Goal: Information Seeking & Learning: Learn about a topic

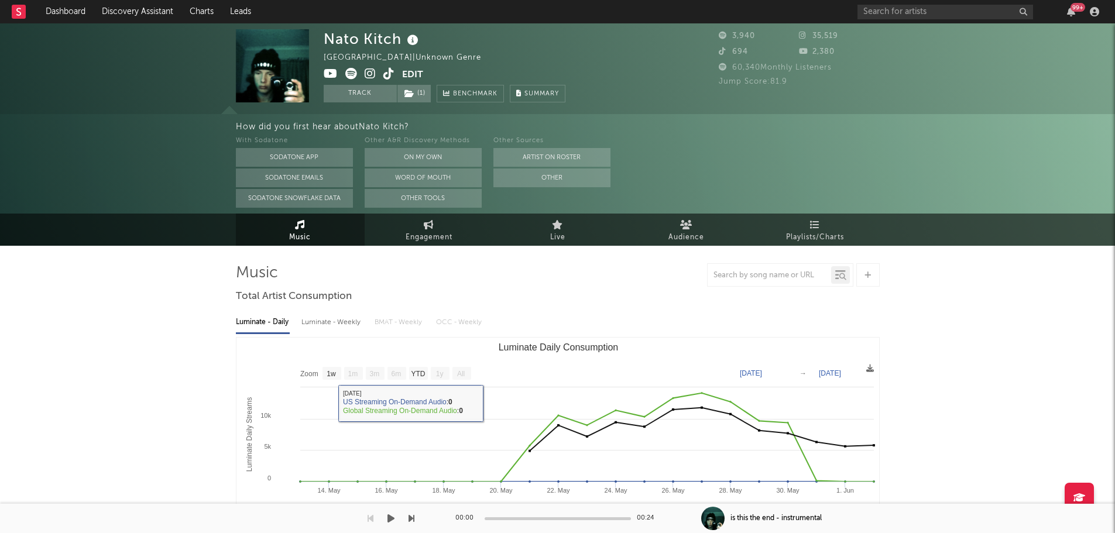
select select "1w"
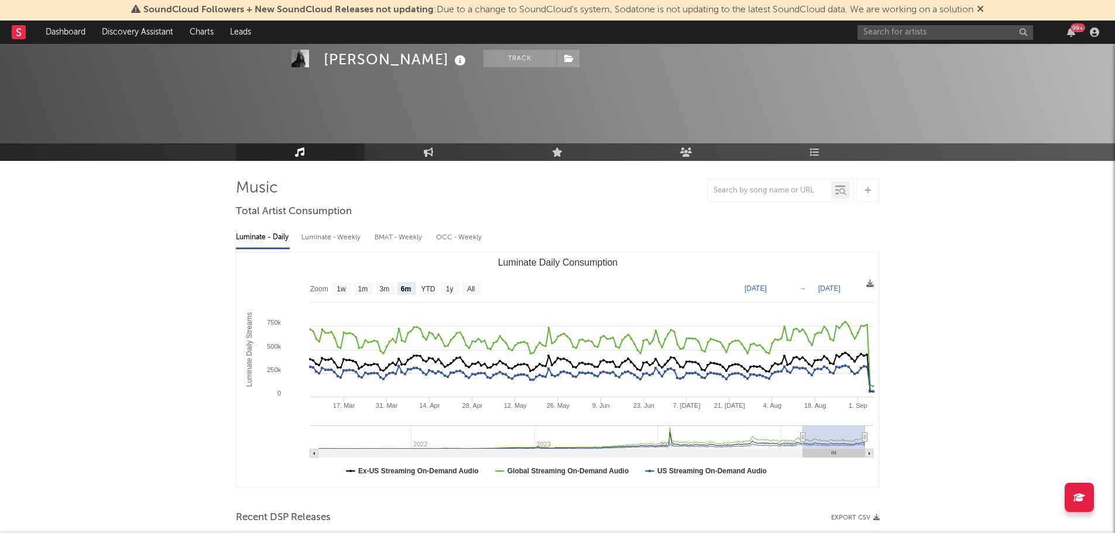
select select "6m"
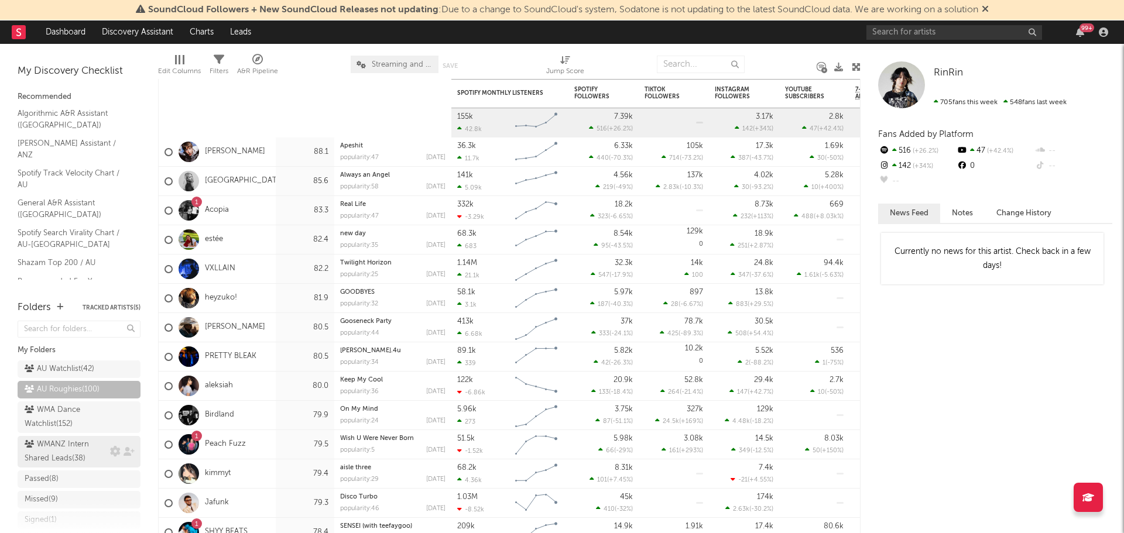
click at [56, 466] on div "WMANZ Intern Shared Leads ( 38 )" at bounding box center [66, 452] width 83 height 28
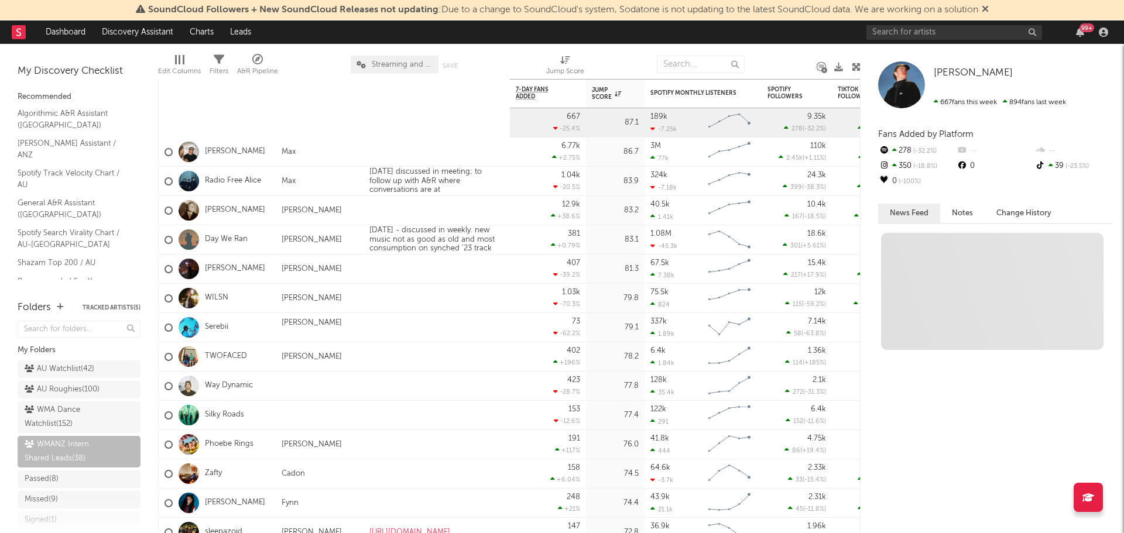
click at [987, 8] on icon at bounding box center [985, 8] width 7 height 9
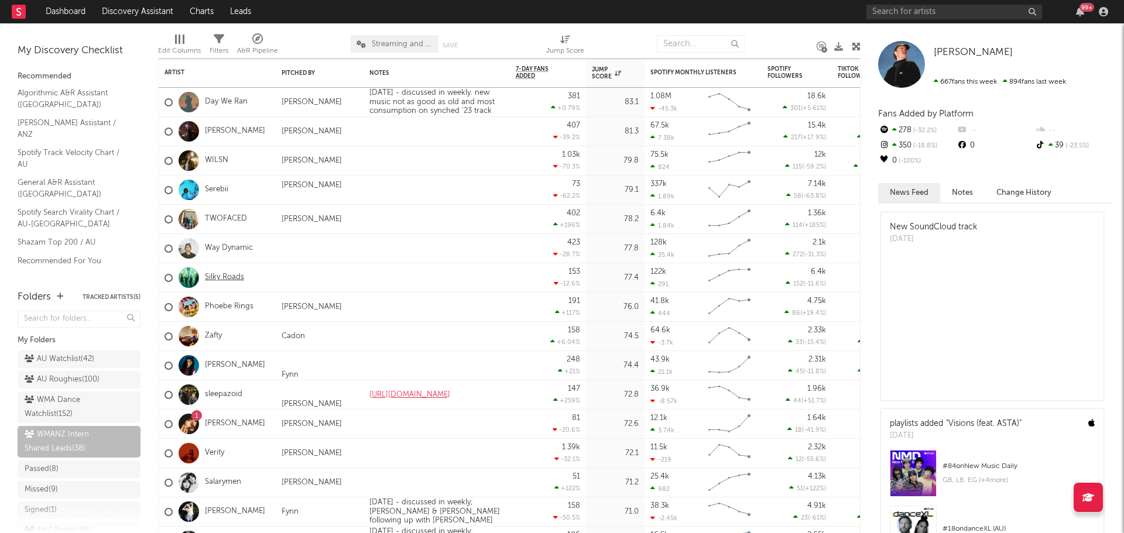
click at [221, 273] on link "Silky Roads" at bounding box center [224, 278] width 39 height 10
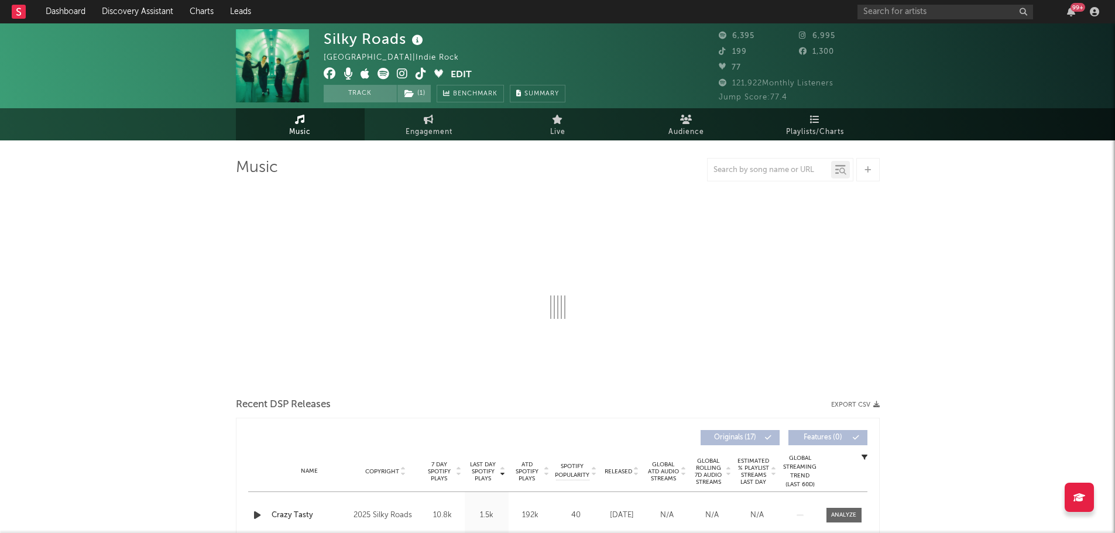
select select "6m"
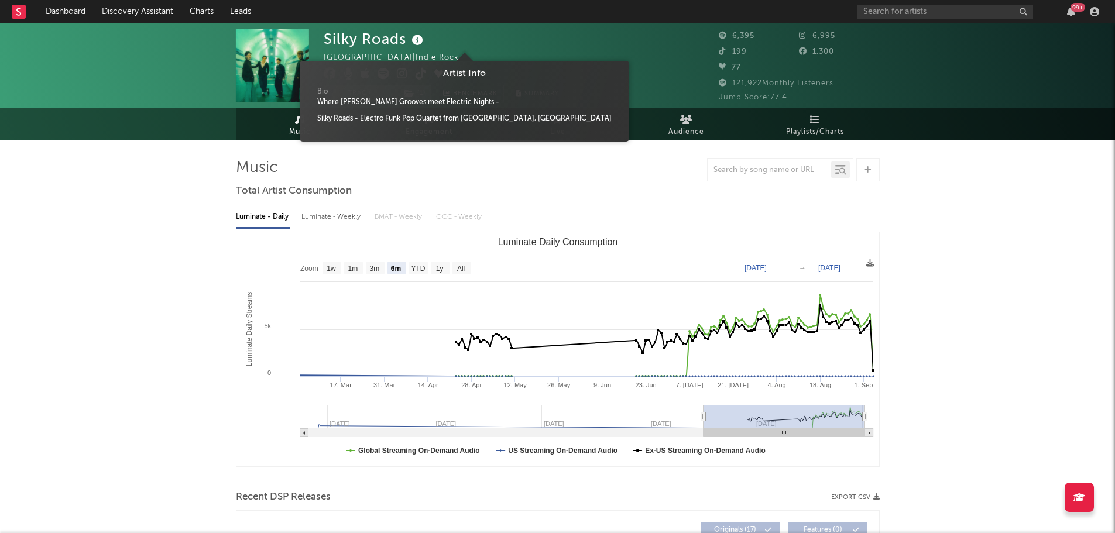
click at [416, 43] on icon at bounding box center [417, 40] width 17 height 16
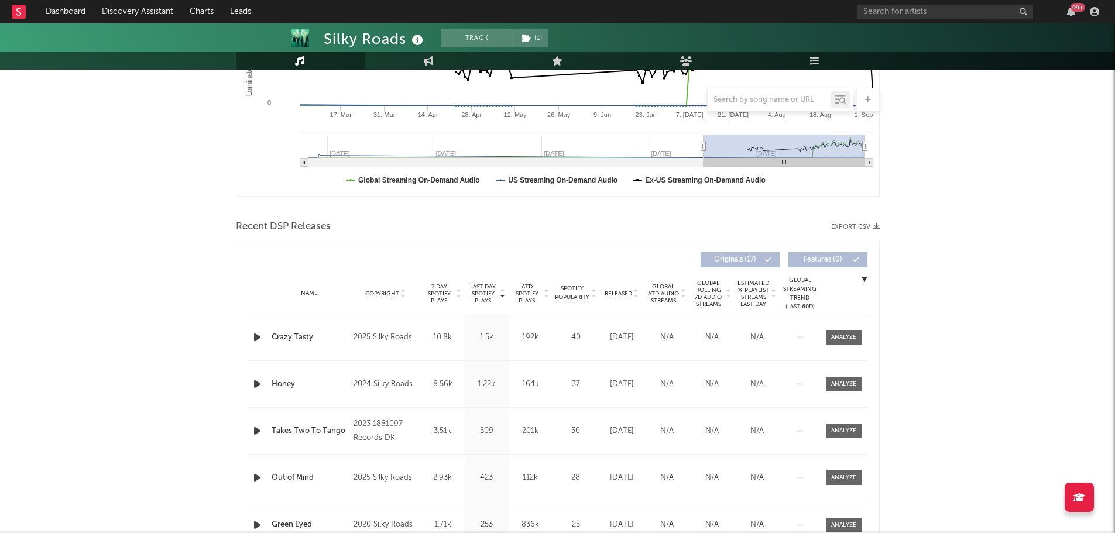
scroll to position [351, 0]
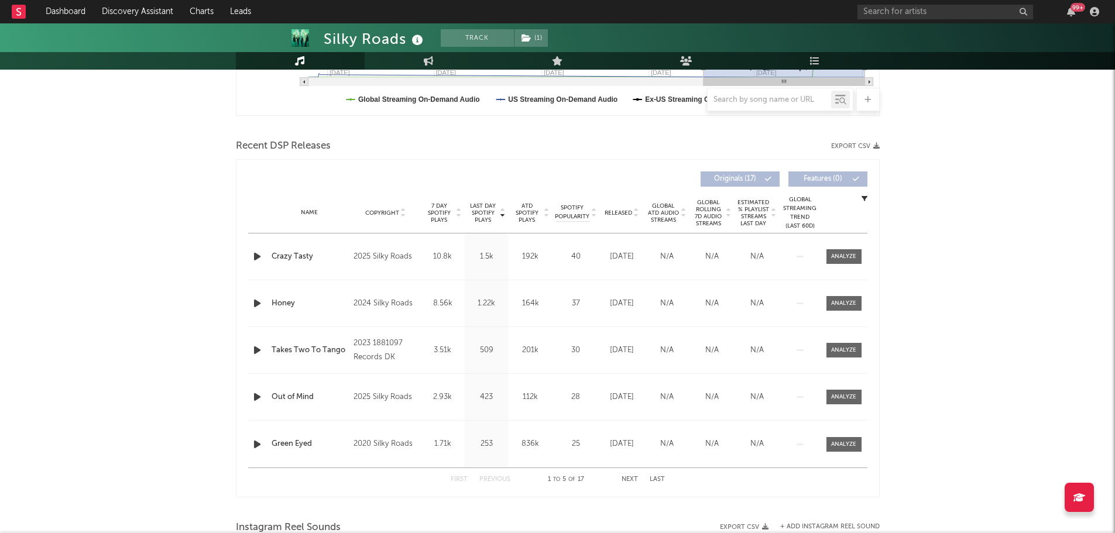
click at [622, 213] on span "Released" at bounding box center [619, 213] width 28 height 7
click at [257, 259] on icon "button" at bounding box center [257, 256] width 12 height 15
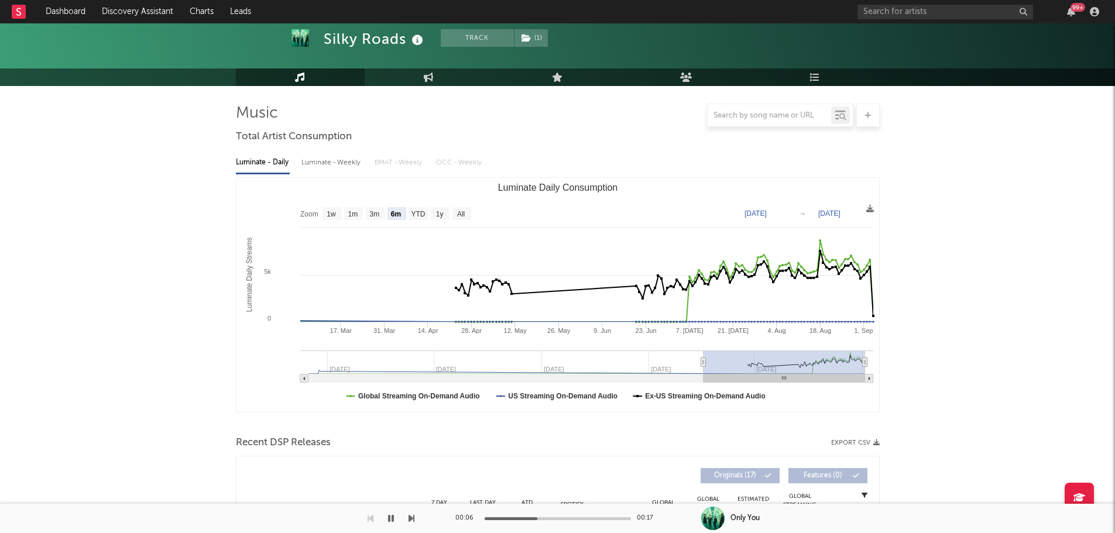
scroll to position [0, 0]
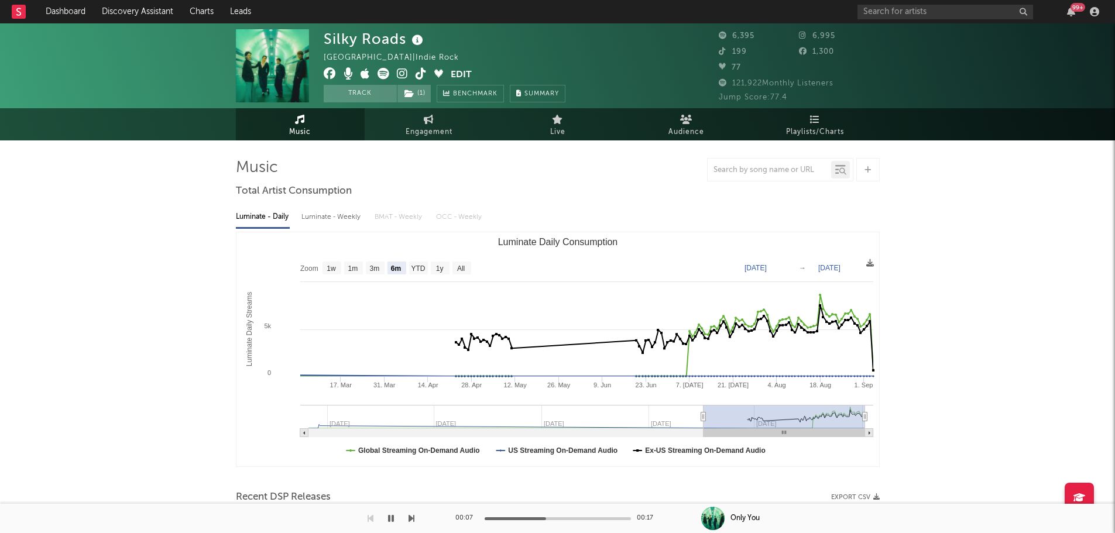
click at [419, 39] on icon at bounding box center [417, 40] width 17 height 16
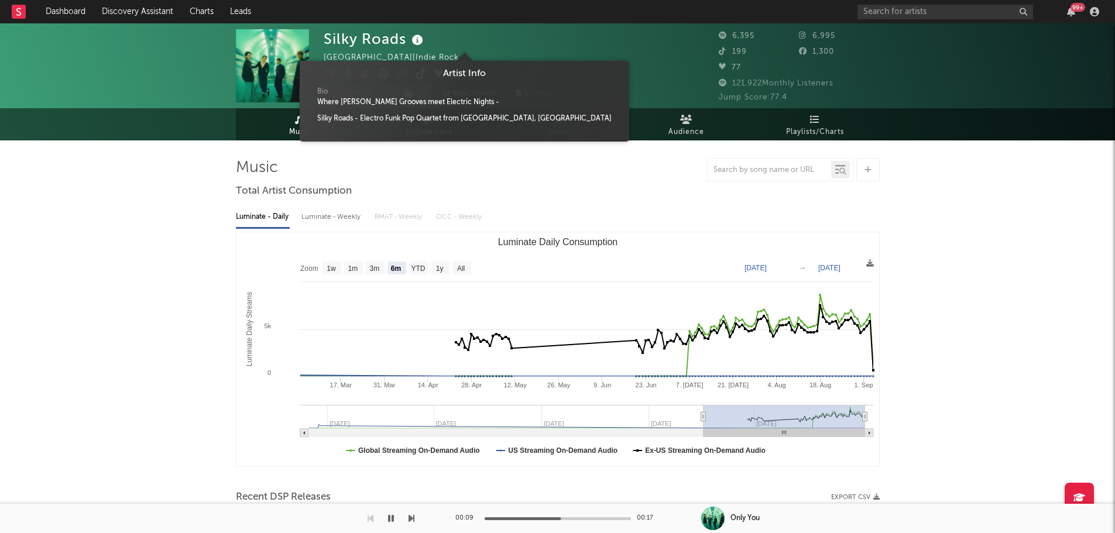
click at [419, 39] on icon at bounding box center [417, 40] width 17 height 16
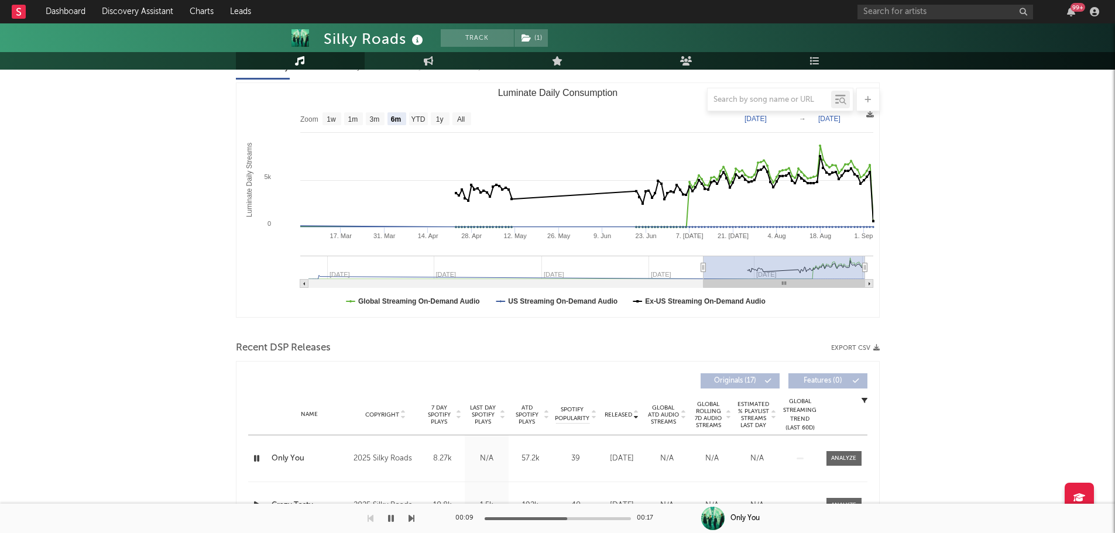
scroll to position [293, 0]
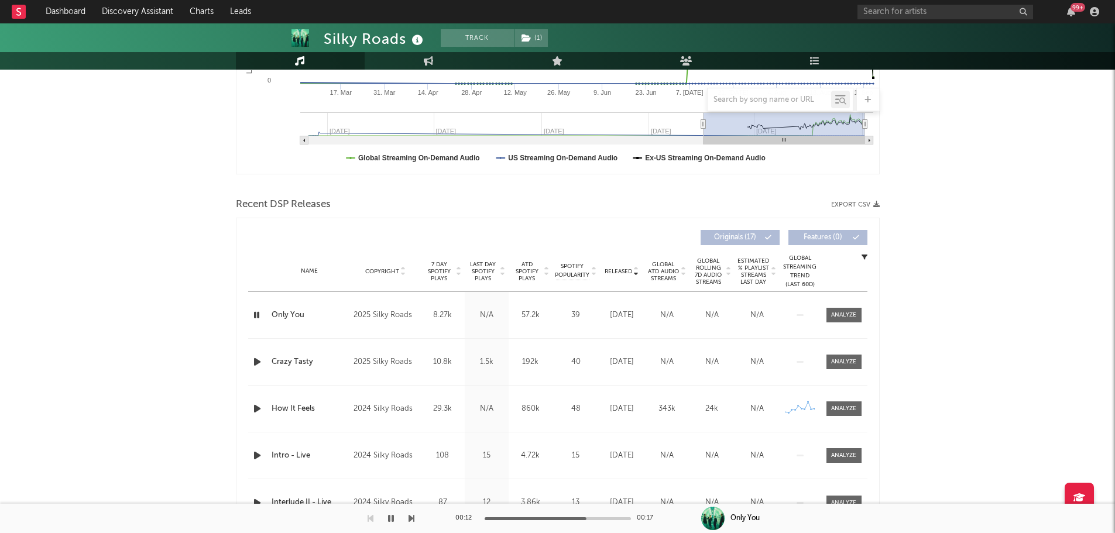
click at [259, 361] on icon "button" at bounding box center [257, 362] width 12 height 15
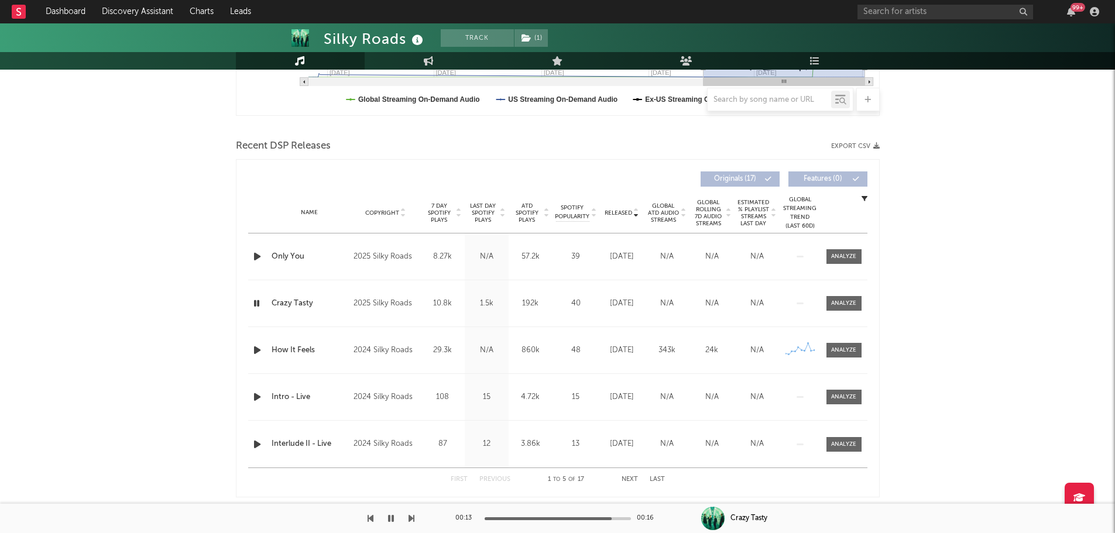
click at [255, 351] on icon "button" at bounding box center [257, 350] width 12 height 15
click at [533, 517] on div at bounding box center [558, 518] width 146 height 3
drag, startPoint x: 256, startPoint y: 351, endPoint x: 242, endPoint y: 344, distance: 15.7
click at [256, 351] on icon "button" at bounding box center [256, 350] width 11 height 15
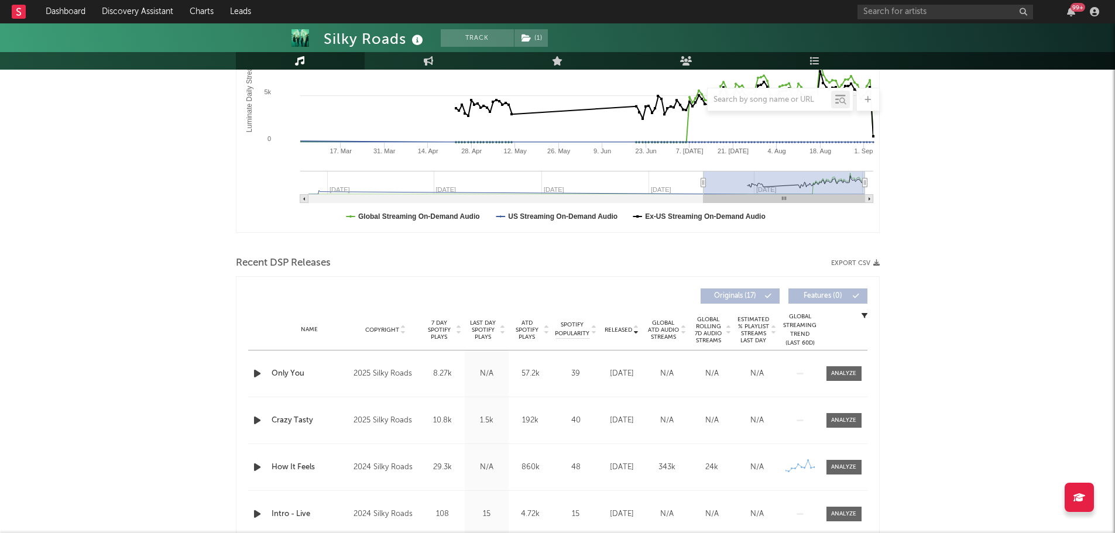
scroll to position [0, 0]
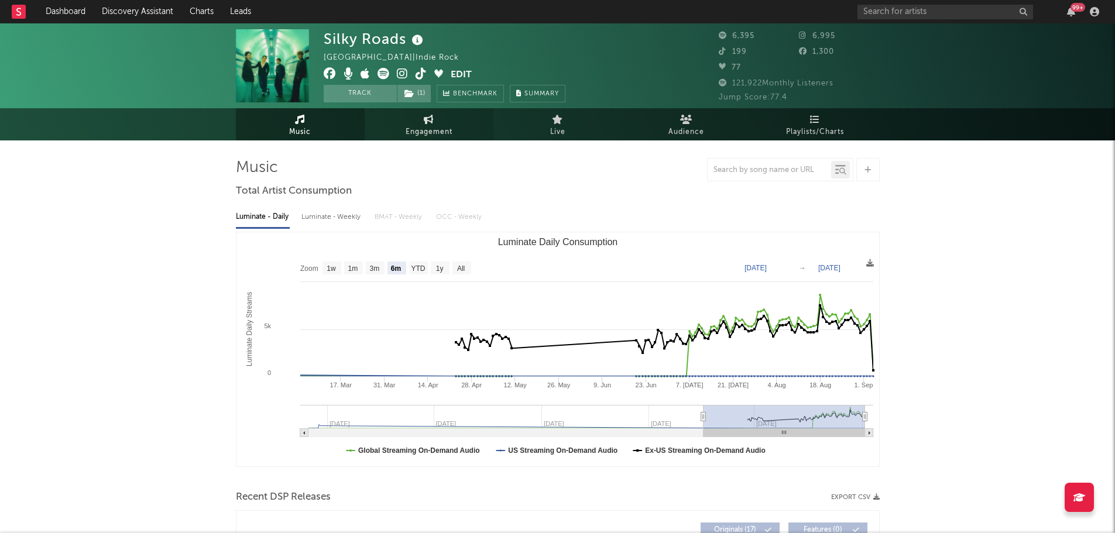
click at [416, 132] on span "Engagement" at bounding box center [429, 132] width 47 height 14
select select "1w"
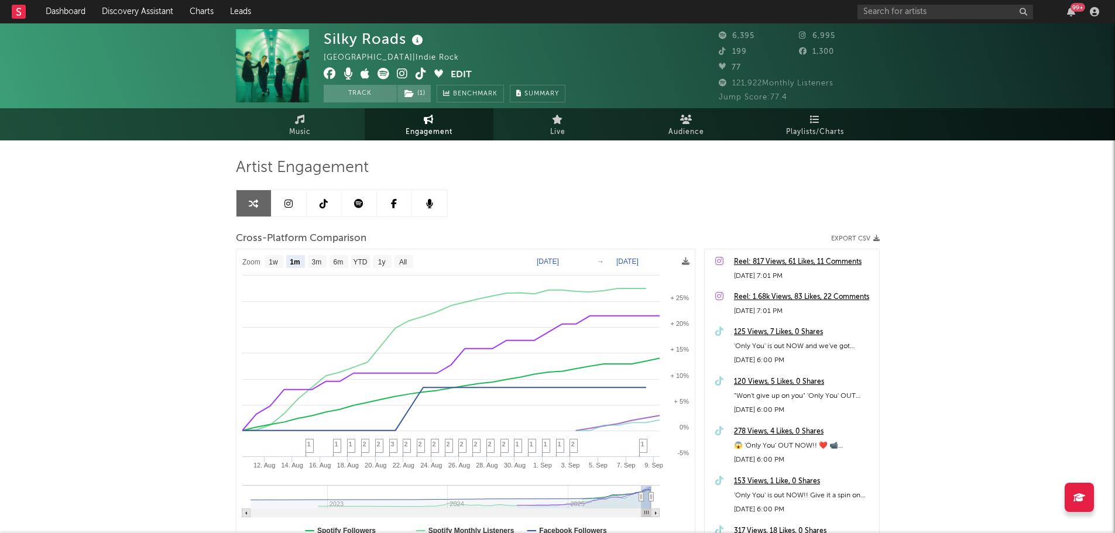
click at [400, 74] on icon at bounding box center [402, 74] width 11 height 12
click at [313, 263] on text "3m" at bounding box center [316, 262] width 10 height 8
select select "3m"
type input "2025-06-09"
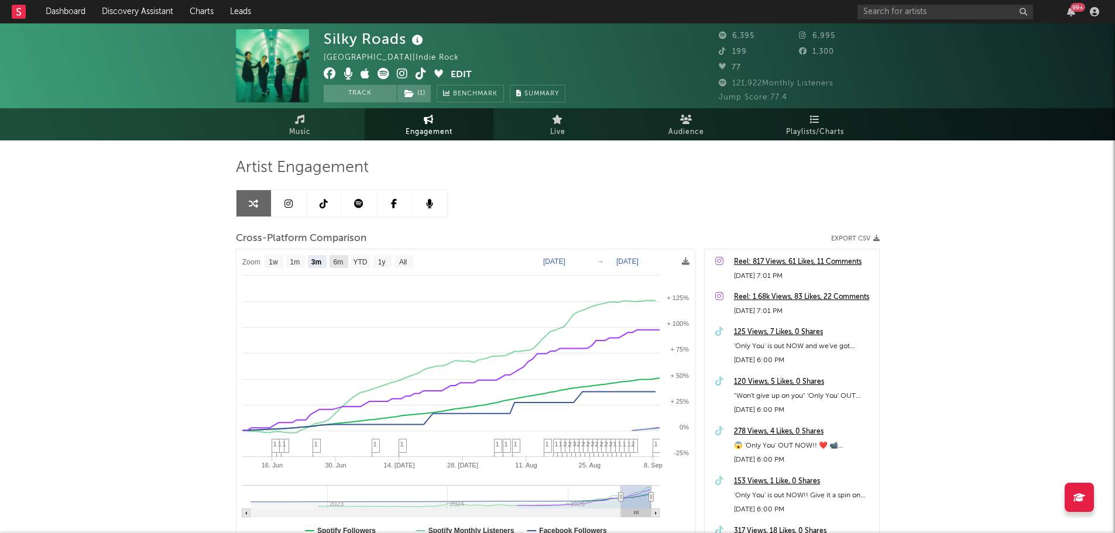
click at [338, 263] on text "6m" at bounding box center [338, 262] width 10 height 8
select select "6m"
type input "2025-03-09"
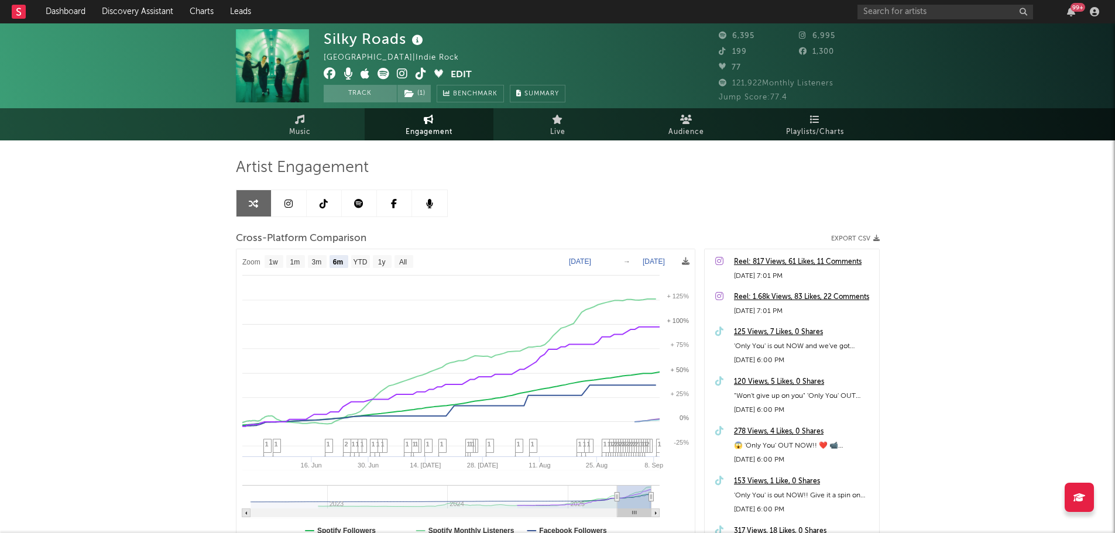
select select "6m"
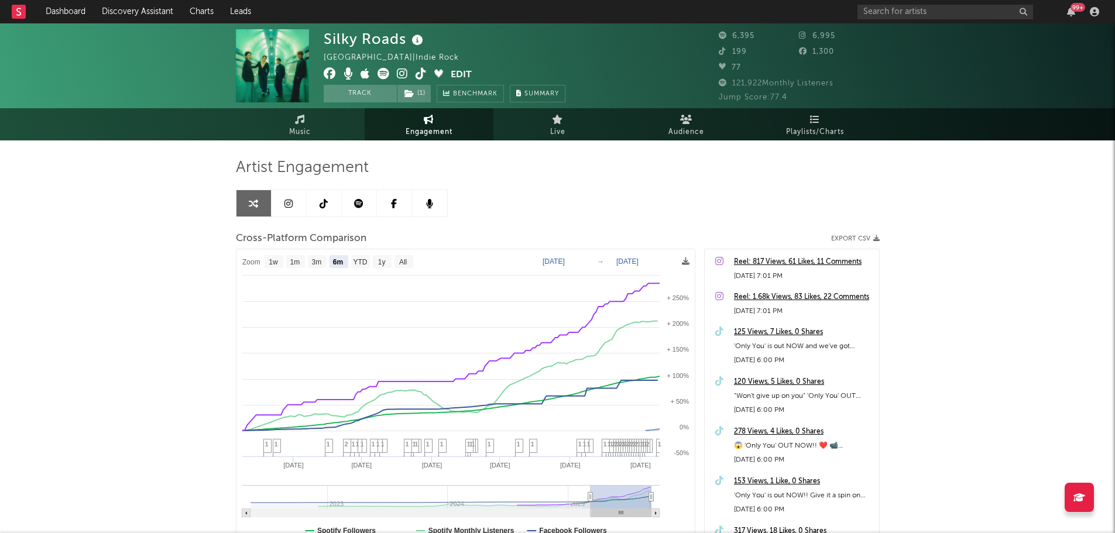
click at [417, 73] on icon at bounding box center [421, 74] width 11 height 12
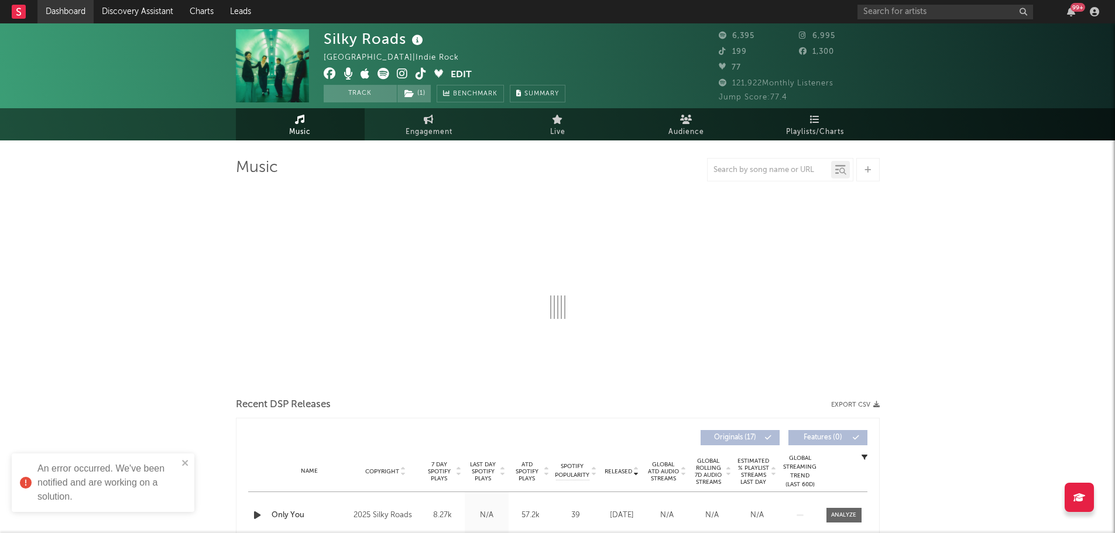
select select "6m"
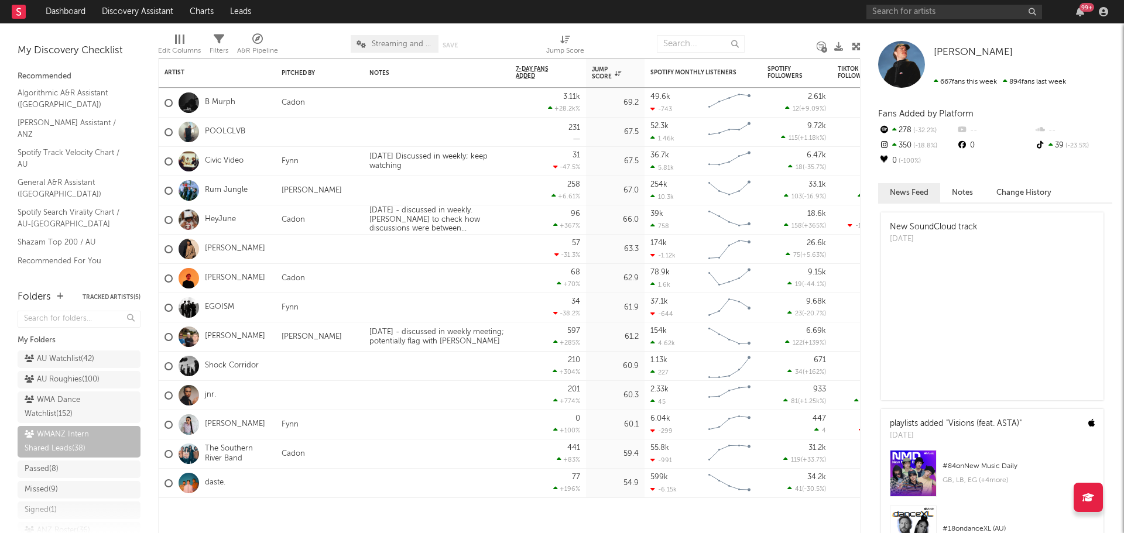
scroll to position [52, 0]
click at [64, 252] on link "TikTok Sounds Assistant / ANZ" at bounding box center [73, 258] width 111 height 13
click at [32, 176] on link "General A&R Assistant (Australia)" at bounding box center [73, 188] width 111 height 24
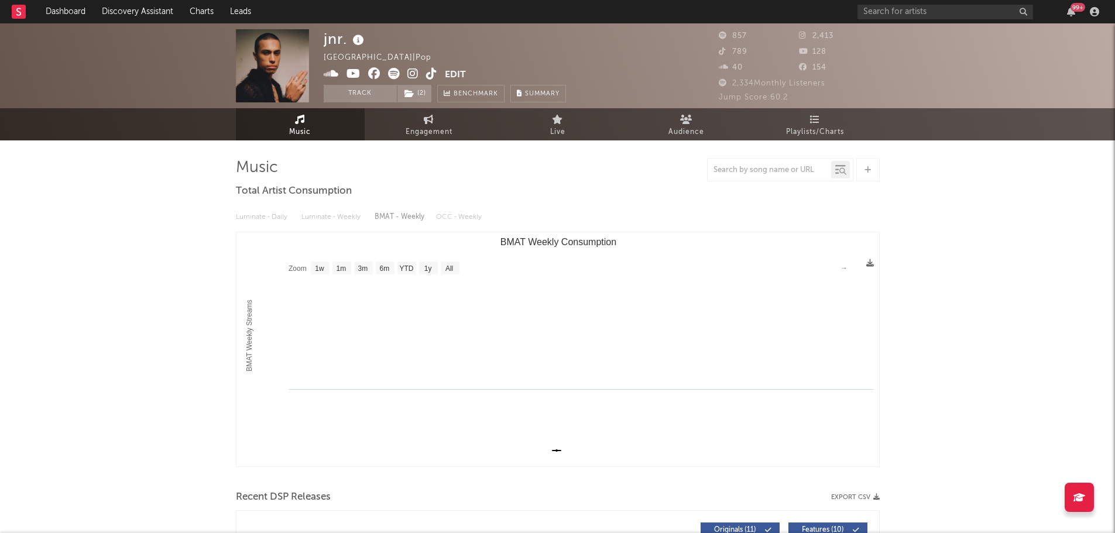
select select "1w"
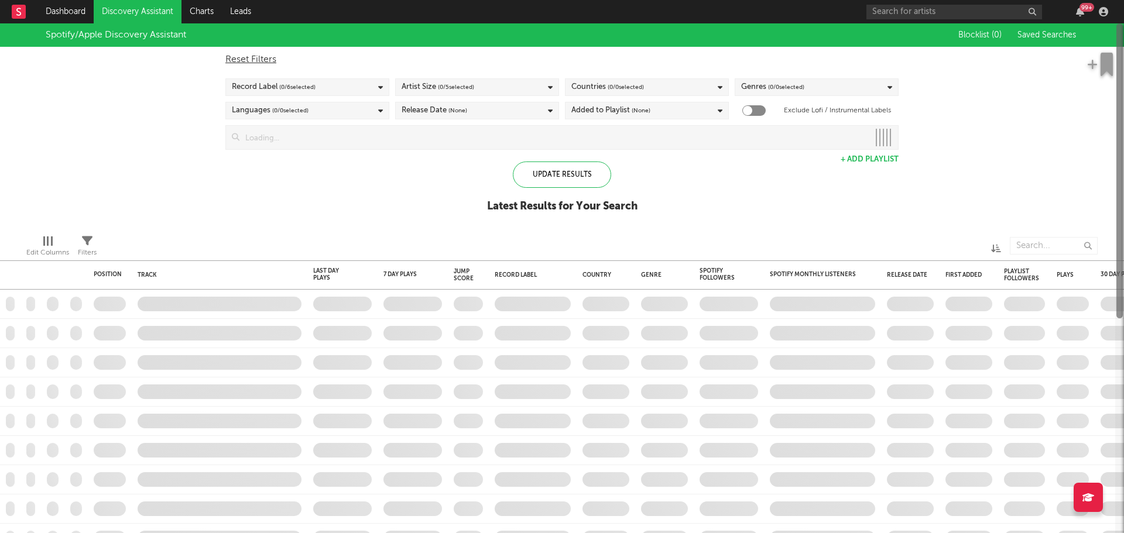
checkbox input "true"
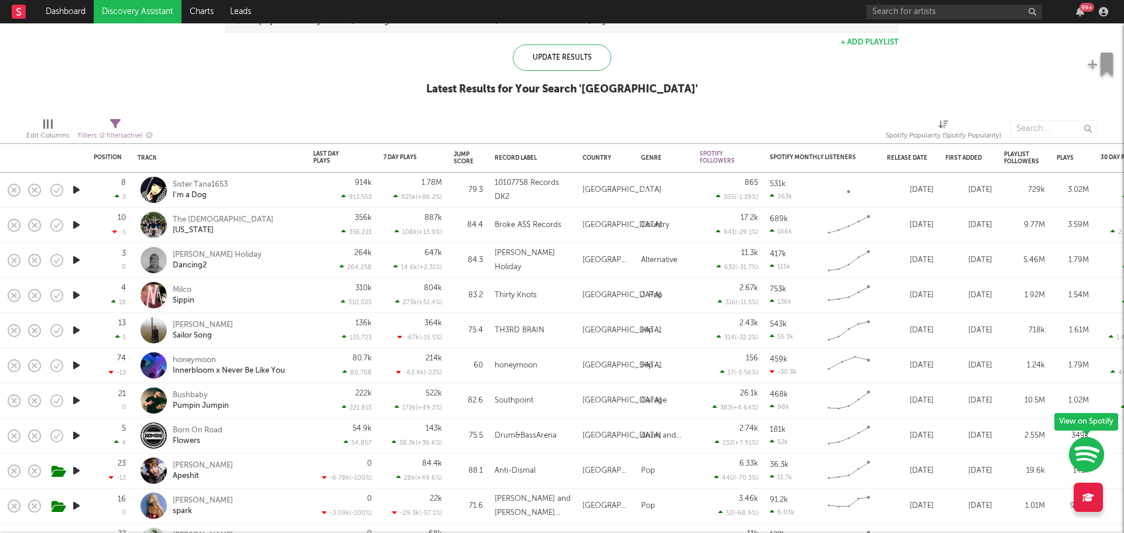
click at [76, 365] on icon "button" at bounding box center [76, 365] width 12 height 15
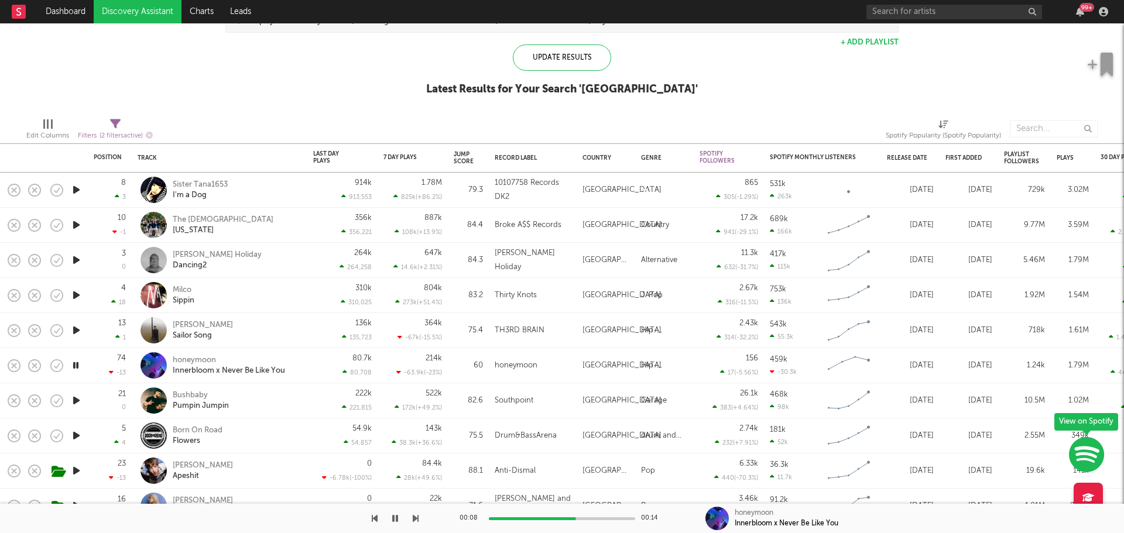
click at [87, 355] on div at bounding box center [75, 365] width 23 height 35
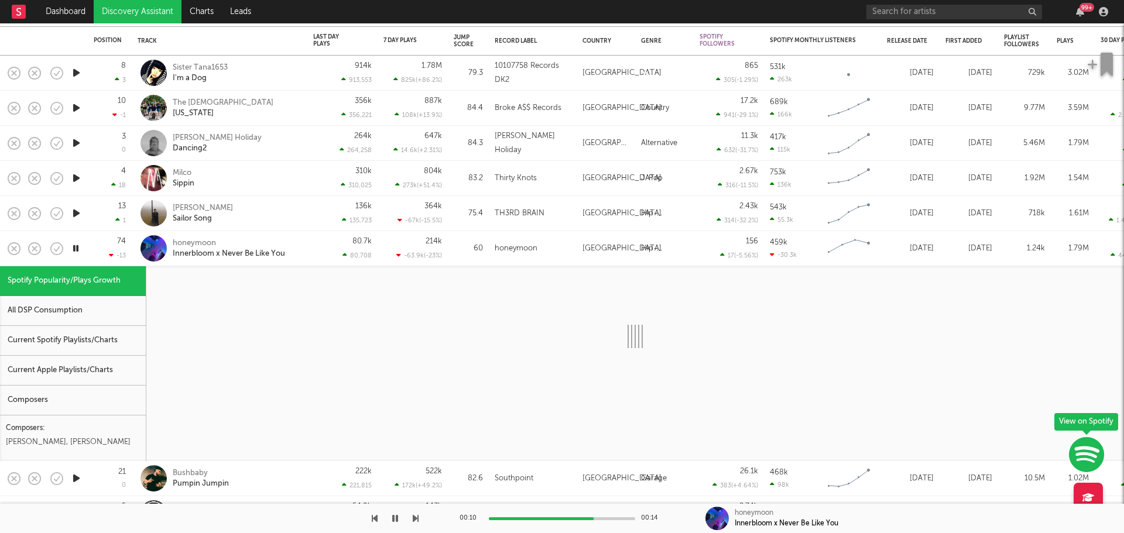
click at [76, 247] on icon "button" at bounding box center [75, 248] width 11 height 15
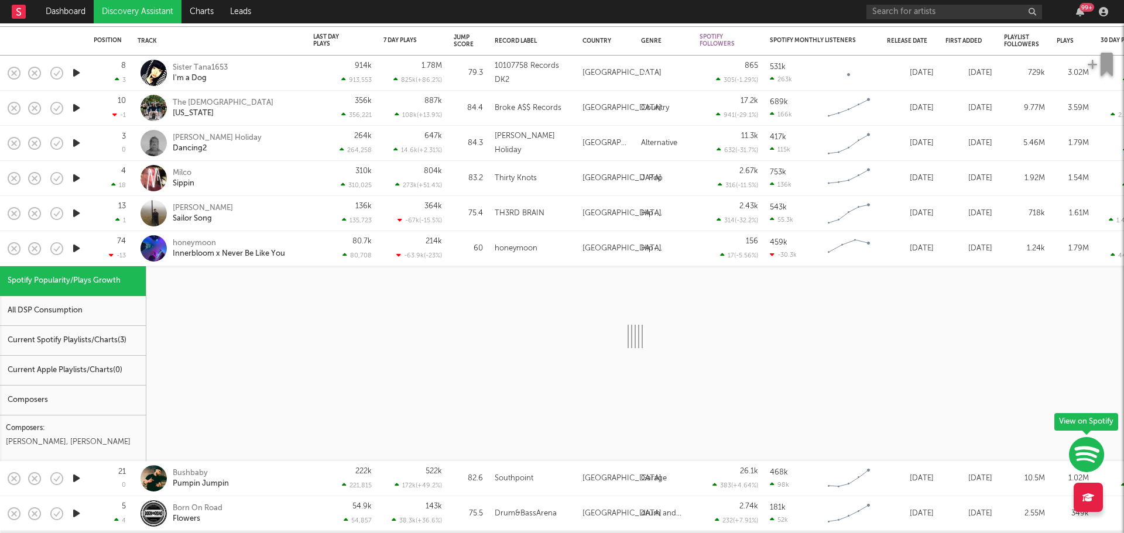
select select "1w"
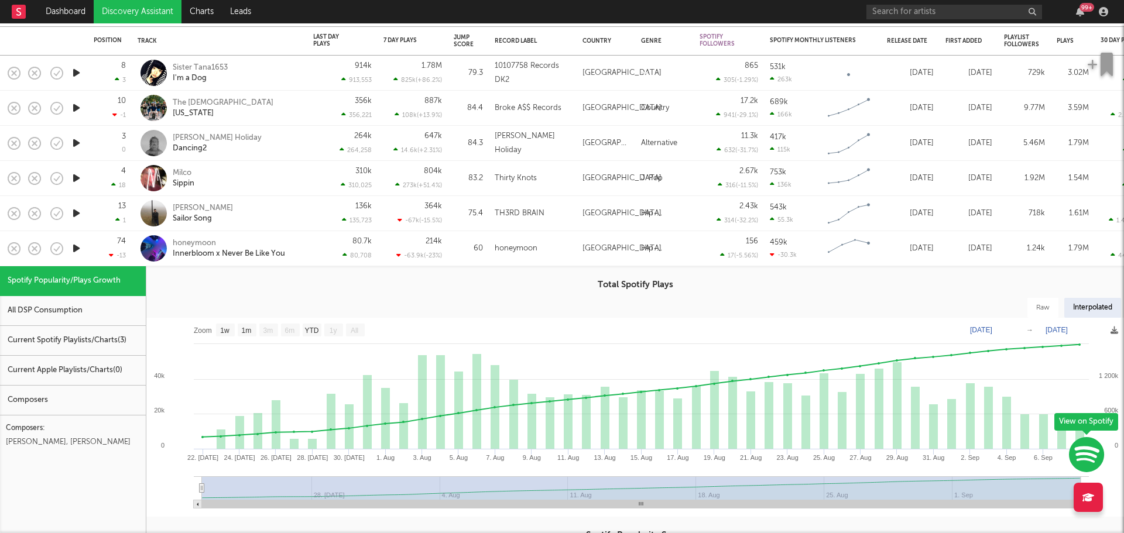
click at [317, 247] on div "80.7k 80,708" at bounding box center [342, 248] width 59 height 35
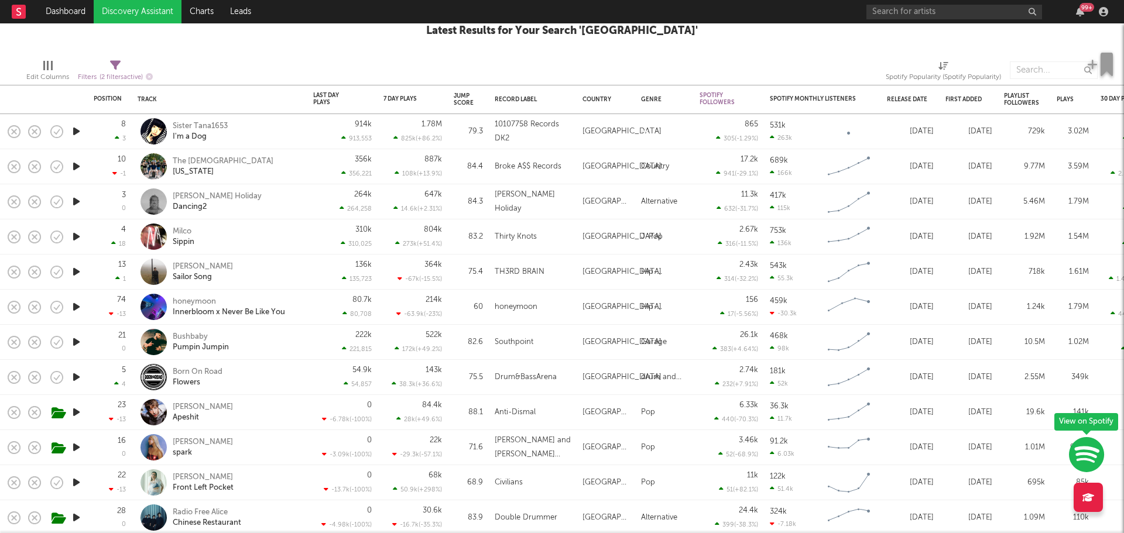
click at [76, 411] on icon "button" at bounding box center [76, 412] width 12 height 15
click at [76, 411] on icon "button" at bounding box center [75, 412] width 11 height 15
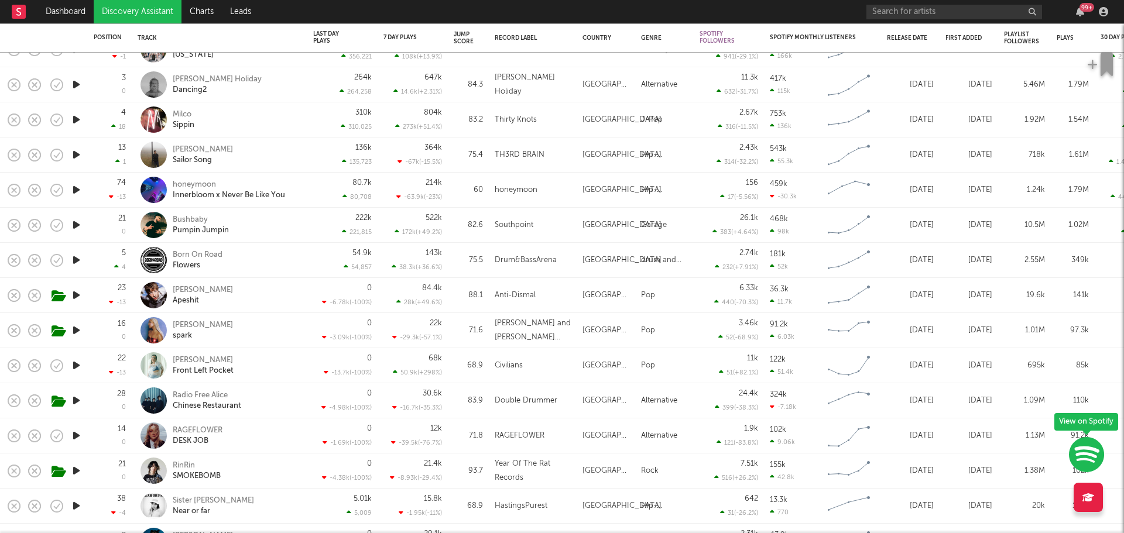
click at [78, 331] on icon "button" at bounding box center [76, 330] width 12 height 15
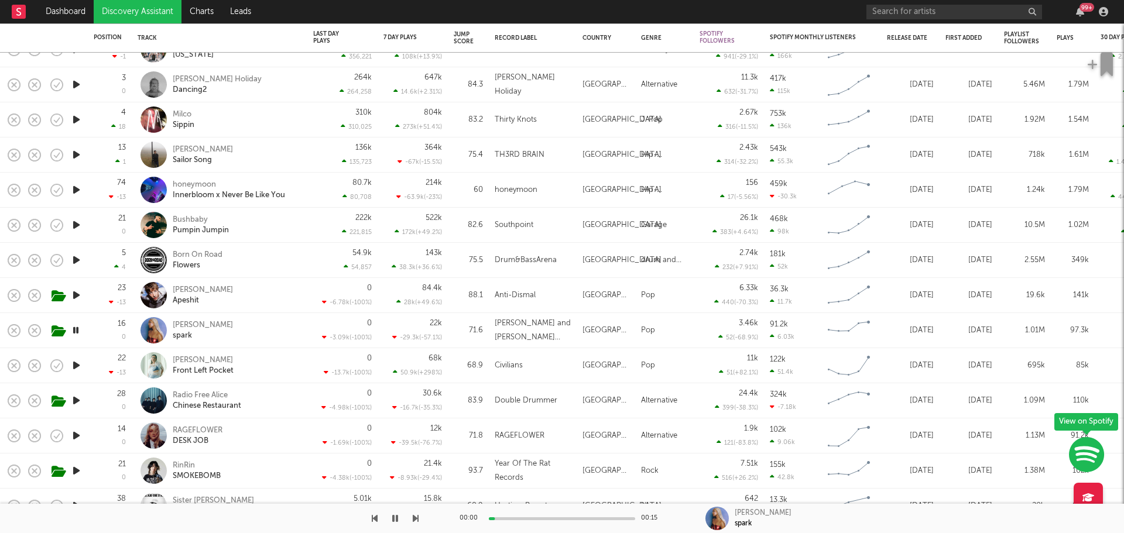
click at [78, 331] on icon "button" at bounding box center [75, 330] width 11 height 15
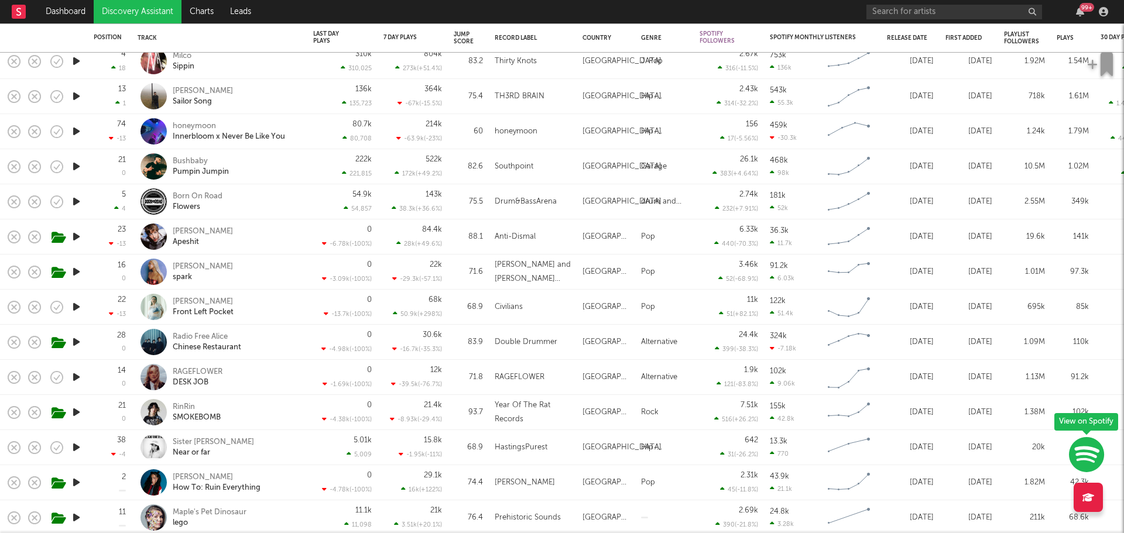
click at [77, 308] on icon "button" at bounding box center [76, 307] width 12 height 15
click at [77, 308] on icon "button" at bounding box center [75, 307] width 11 height 15
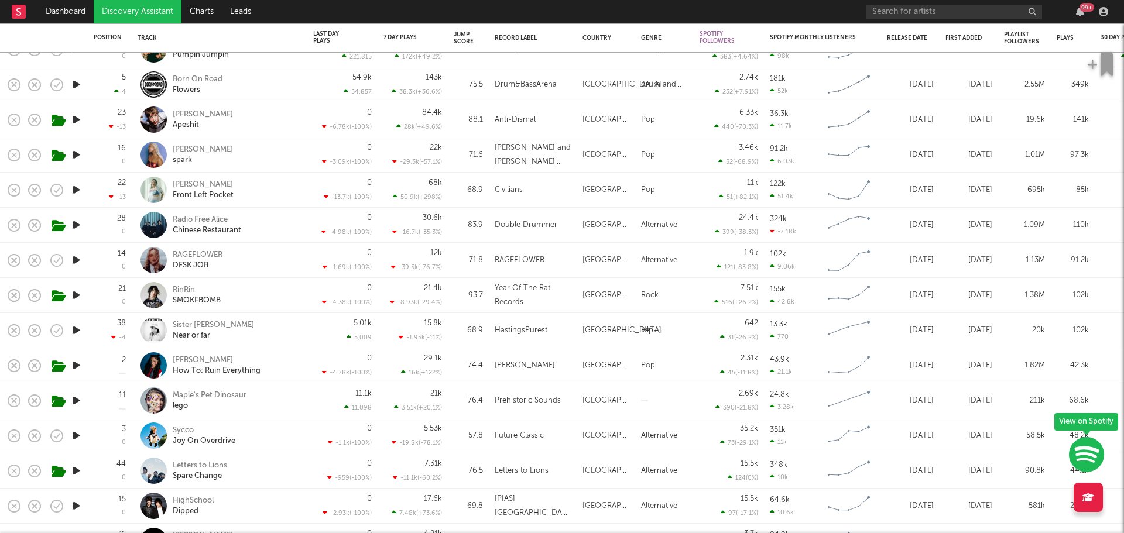
click at [76, 294] on icon "button" at bounding box center [76, 295] width 12 height 15
click at [76, 294] on icon "button" at bounding box center [75, 295] width 11 height 15
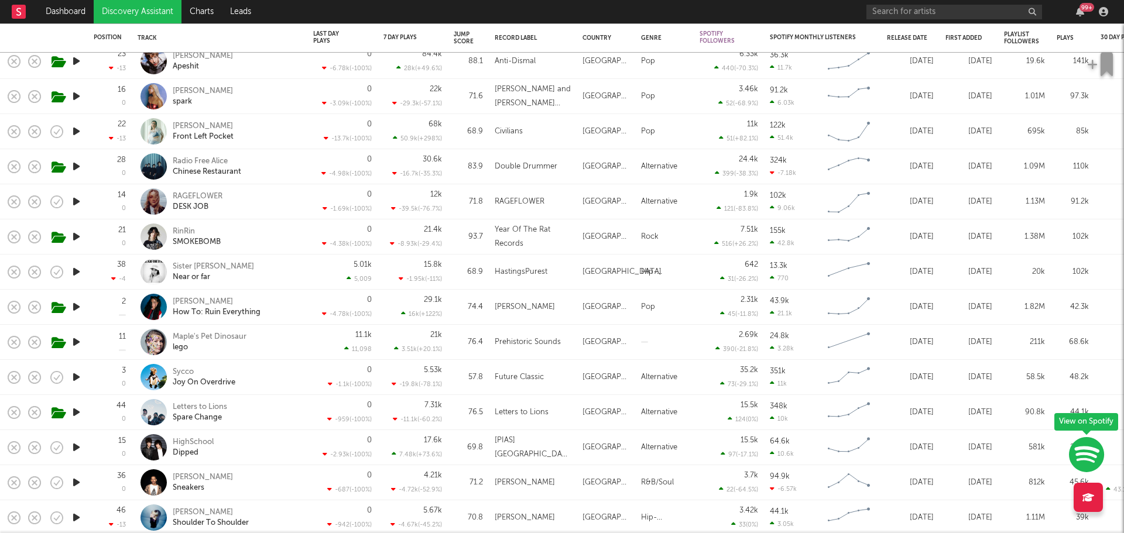
click at [76, 301] on icon "button" at bounding box center [76, 307] width 12 height 15
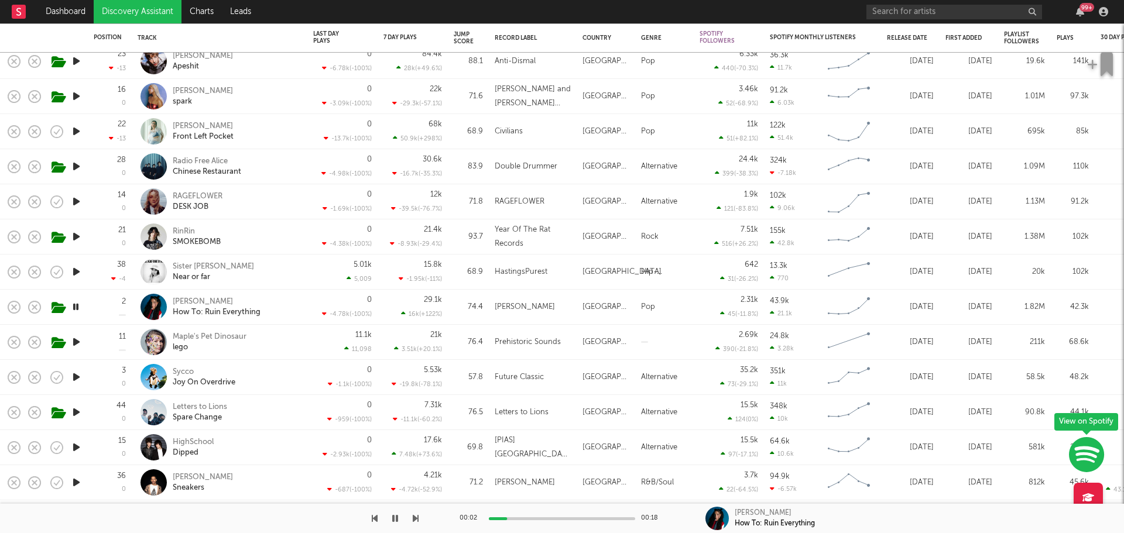
click at [74, 306] on icon "button" at bounding box center [75, 307] width 11 height 15
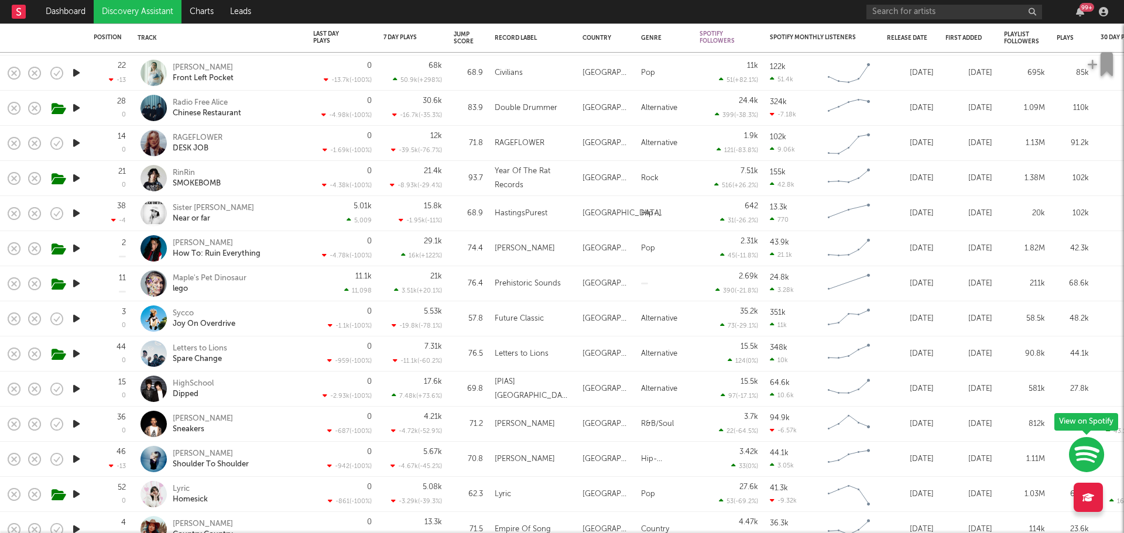
click at [77, 316] on icon "button" at bounding box center [76, 318] width 12 height 15
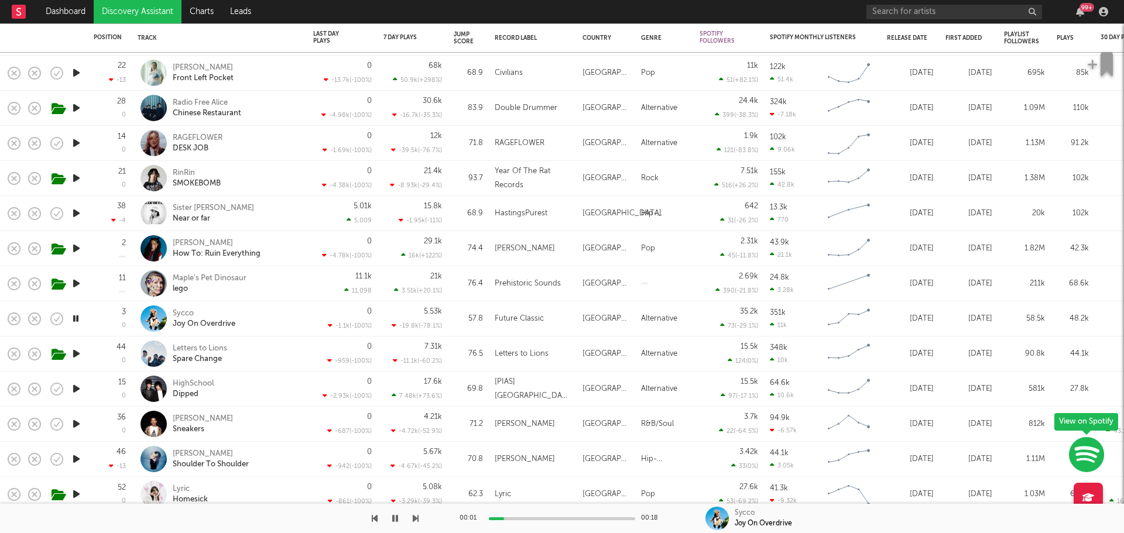
click at [77, 316] on icon "button" at bounding box center [75, 318] width 11 height 15
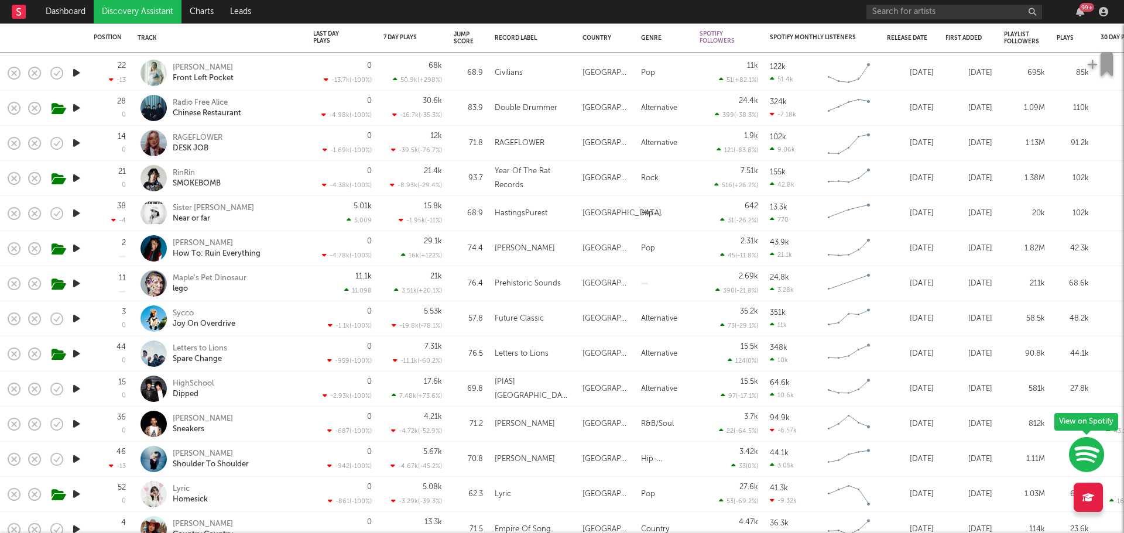
click at [76, 352] on icon "button" at bounding box center [76, 354] width 12 height 15
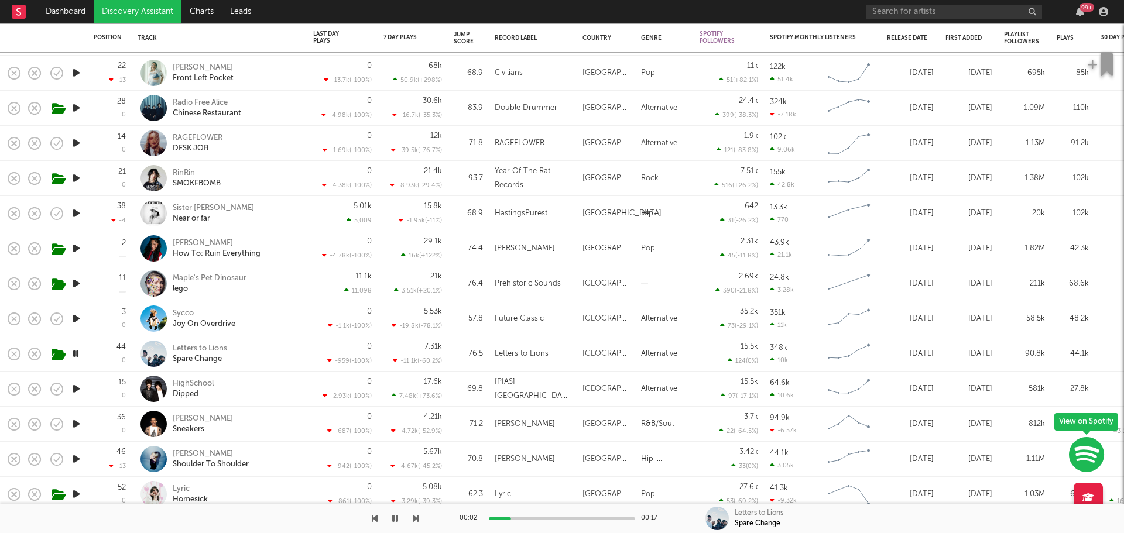
click at [76, 349] on icon "button" at bounding box center [75, 354] width 11 height 15
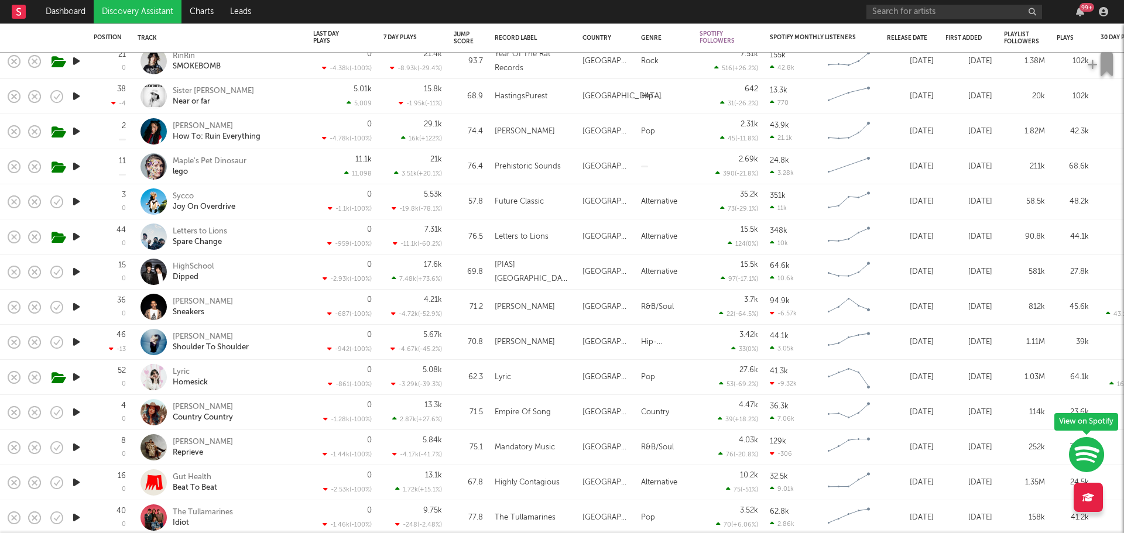
click at [76, 340] on icon "button" at bounding box center [76, 342] width 12 height 15
click at [78, 338] on icon "button" at bounding box center [75, 342] width 11 height 15
click at [76, 375] on icon "button" at bounding box center [76, 377] width 12 height 15
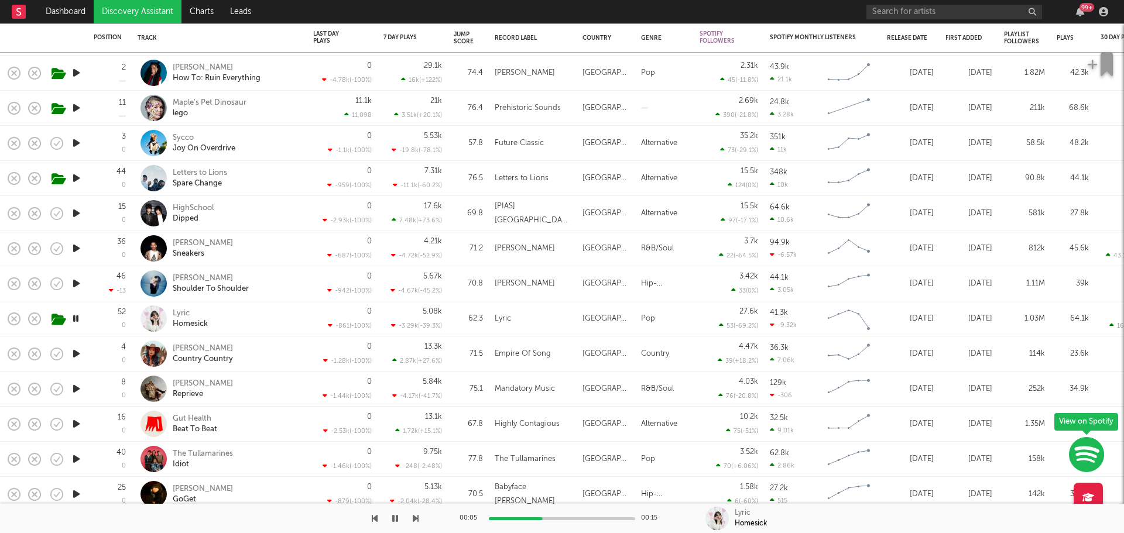
click at [78, 318] on icon "button" at bounding box center [75, 318] width 11 height 15
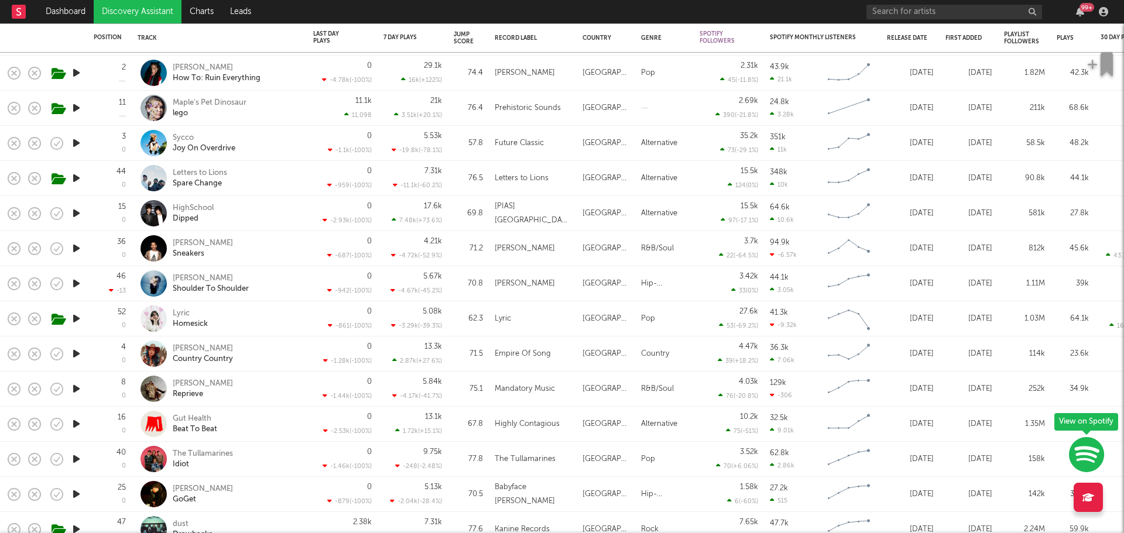
click at [77, 421] on icon "button" at bounding box center [76, 424] width 12 height 15
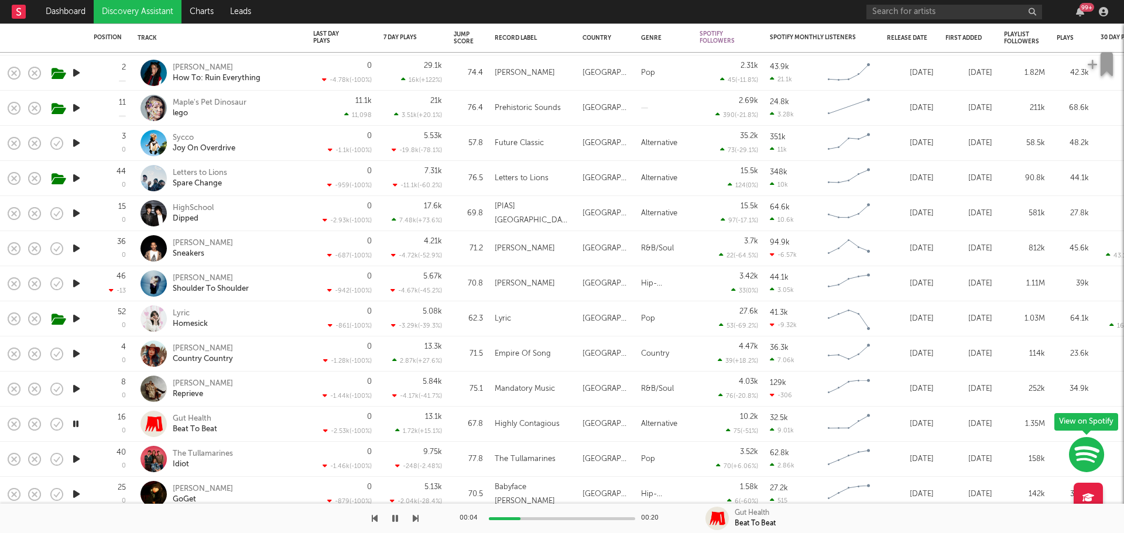
click at [78, 387] on icon "button" at bounding box center [76, 389] width 12 height 15
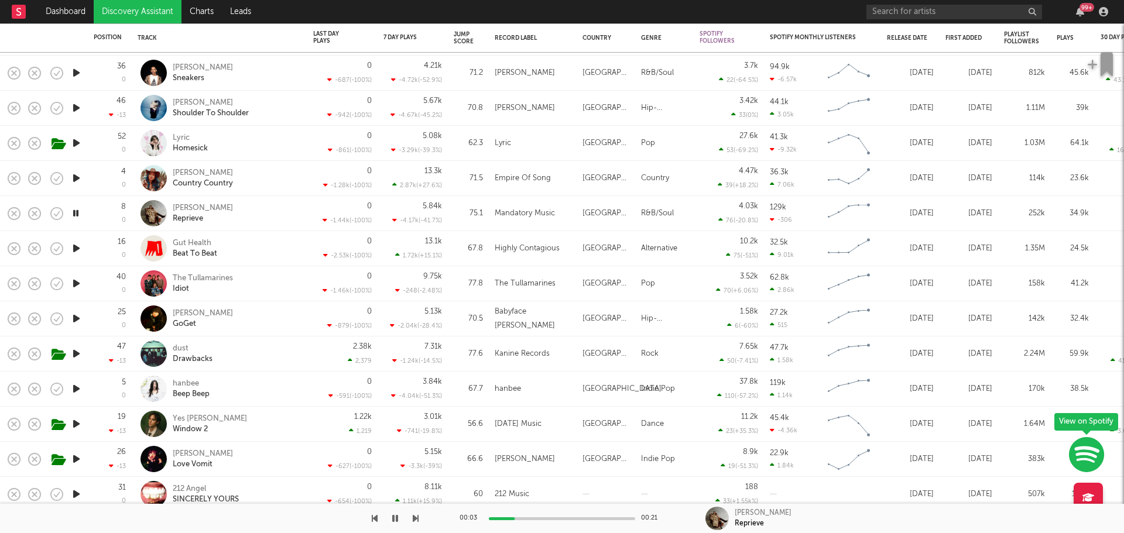
click at [75, 353] on icon "button" at bounding box center [76, 354] width 12 height 15
click at [78, 354] on icon "button" at bounding box center [75, 354] width 11 height 15
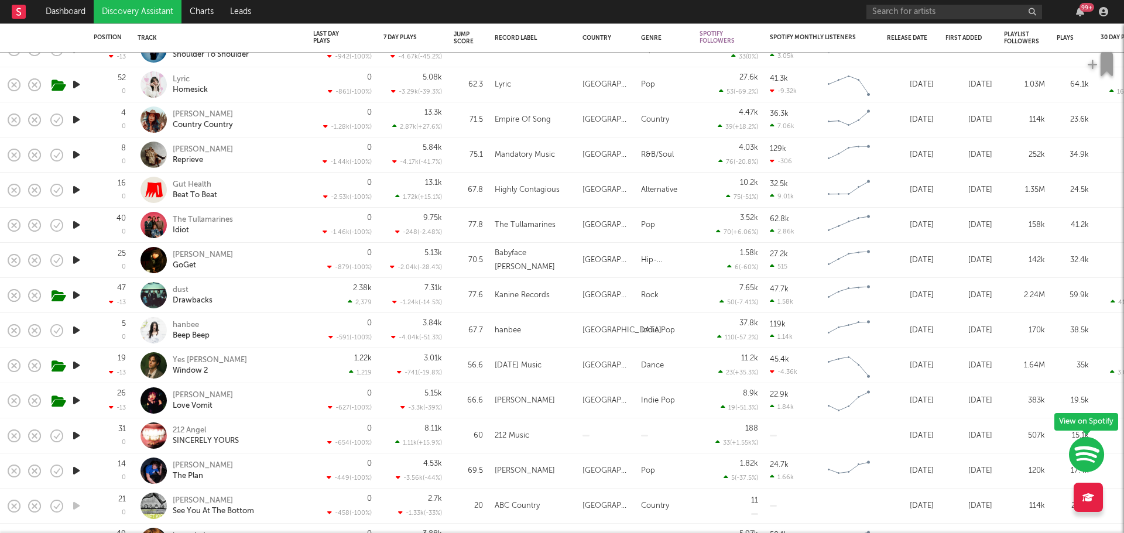
click at [78, 366] on icon "button" at bounding box center [76, 365] width 12 height 15
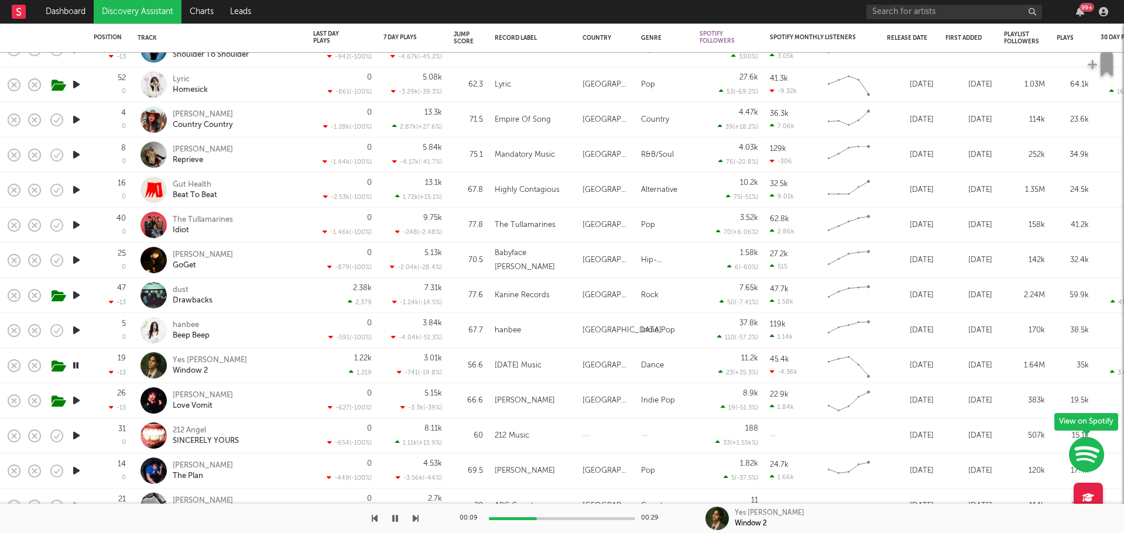
click at [77, 365] on icon "button" at bounding box center [75, 365] width 11 height 15
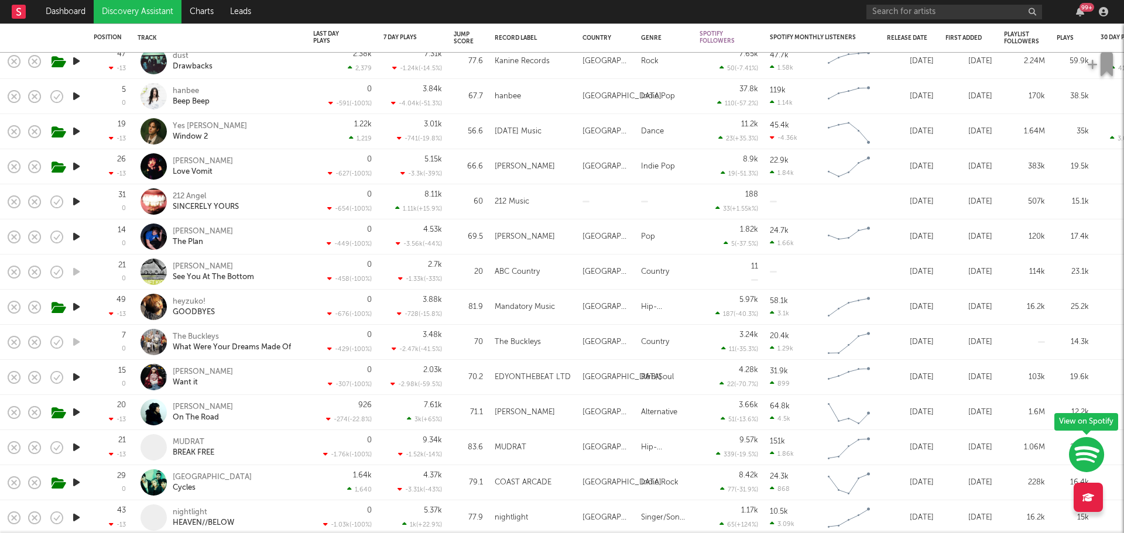
click at [76, 409] on icon "button" at bounding box center [76, 412] width 12 height 15
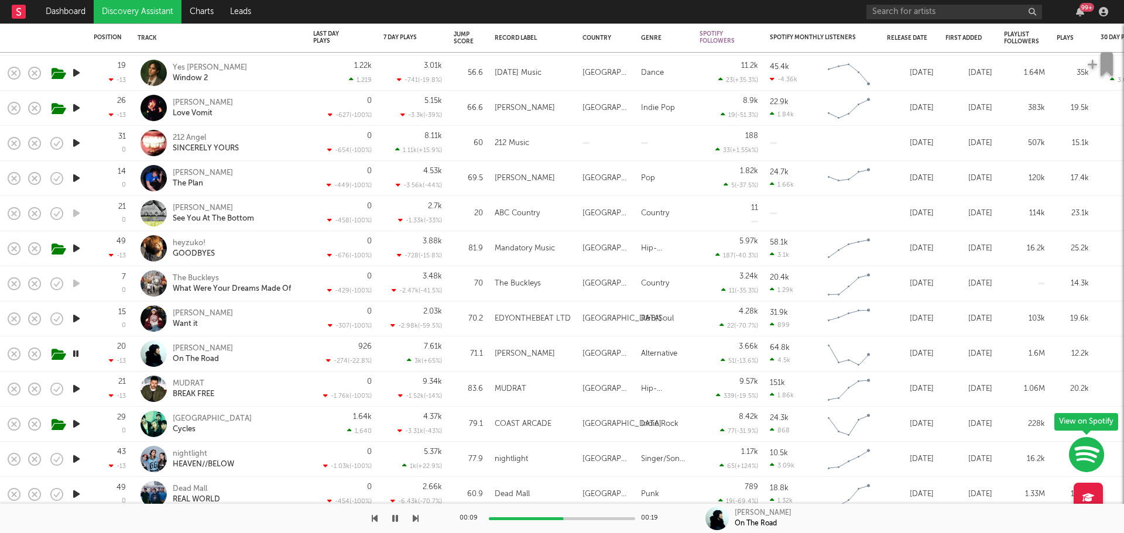
click at [75, 352] on icon "button" at bounding box center [75, 354] width 11 height 15
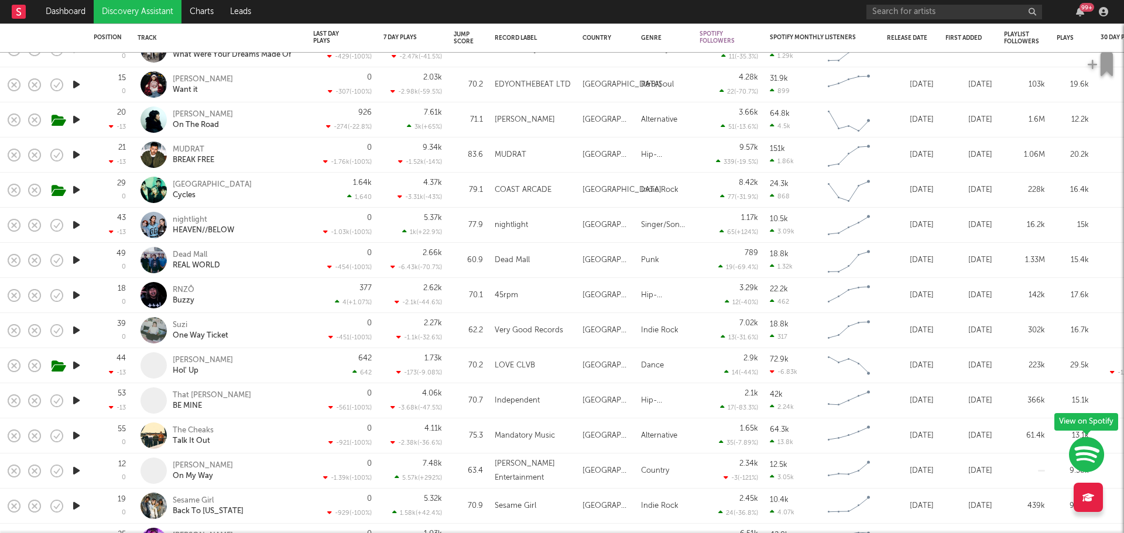
click at [77, 363] on icon "button" at bounding box center [76, 365] width 12 height 15
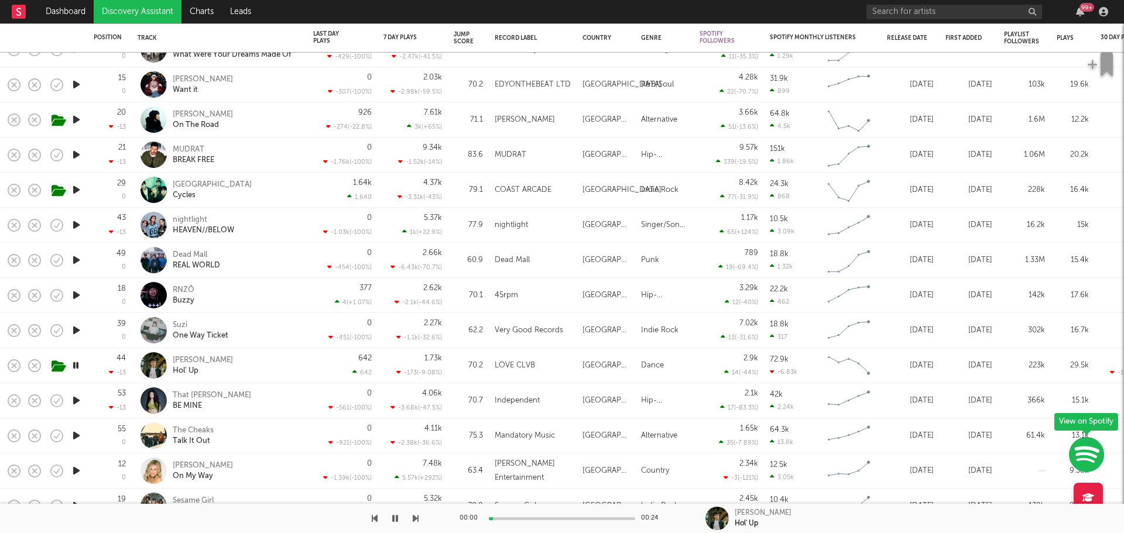
click at [77, 363] on icon "button" at bounding box center [75, 365] width 11 height 15
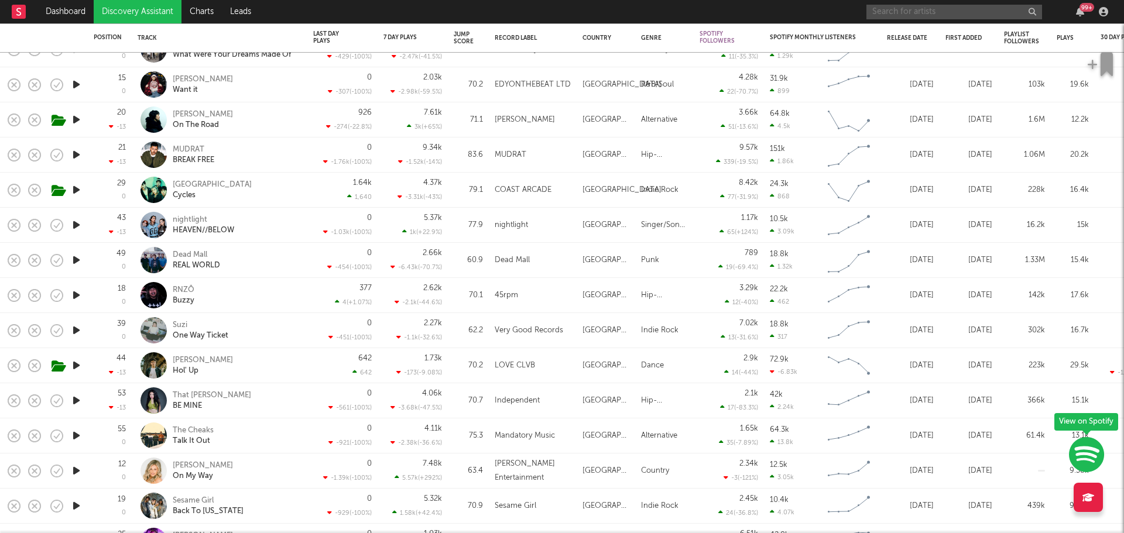
click at [939, 12] on input "text" at bounding box center [954, 12] width 176 height 15
type input "macey"
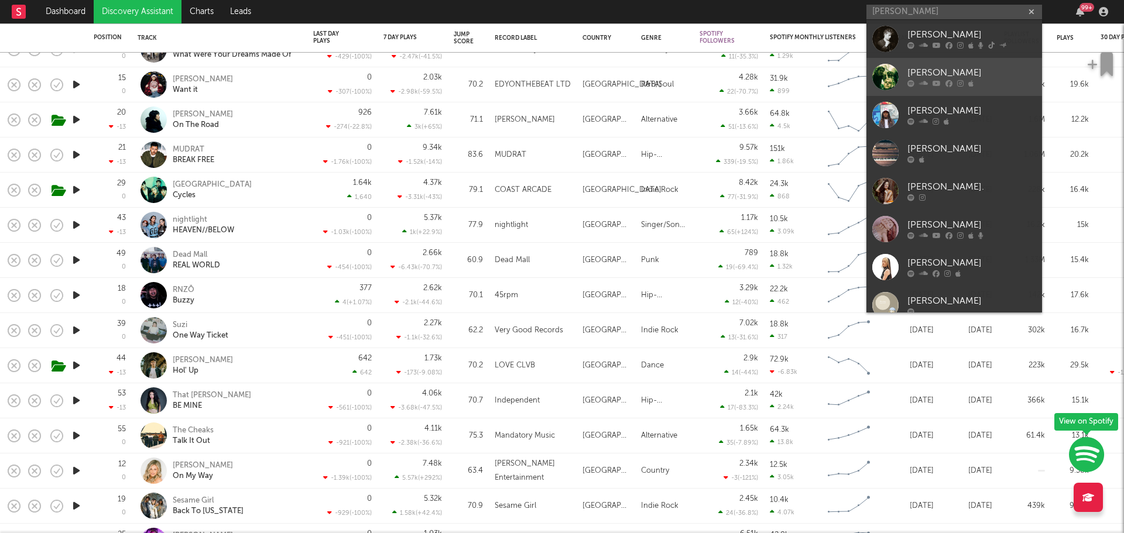
click at [925, 67] on div "MACËY" at bounding box center [971, 73] width 129 height 14
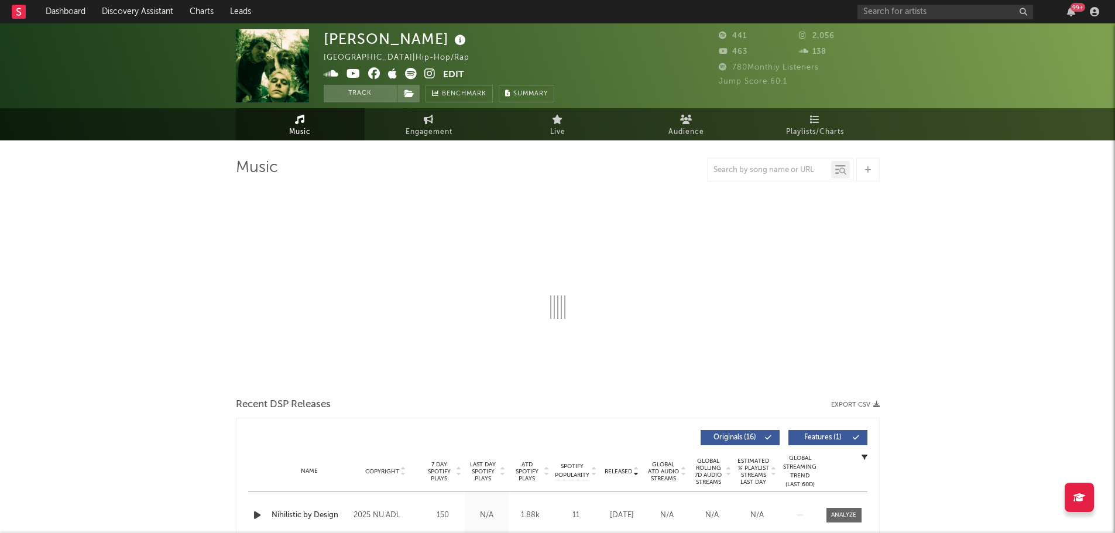
select select "1w"
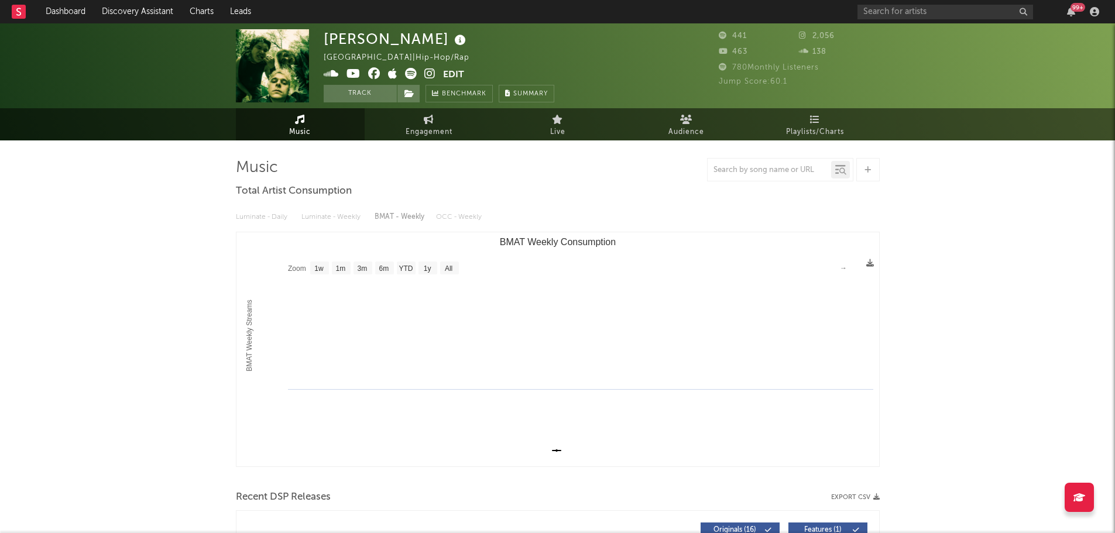
click at [452, 39] on icon at bounding box center [460, 40] width 17 height 16
click at [927, 8] on input "text" at bounding box center [946, 12] width 176 height 15
type input "macey"
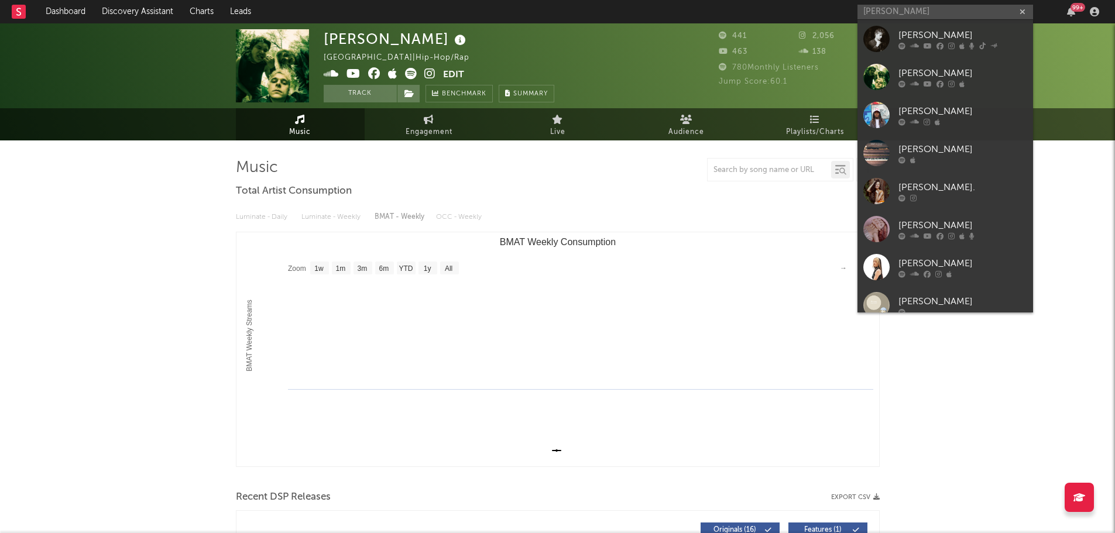
drag, startPoint x: 918, startPoint y: 36, endPoint x: 598, endPoint y: 95, distance: 325.1
click at [918, 36] on div "MACEY" at bounding box center [962, 35] width 129 height 14
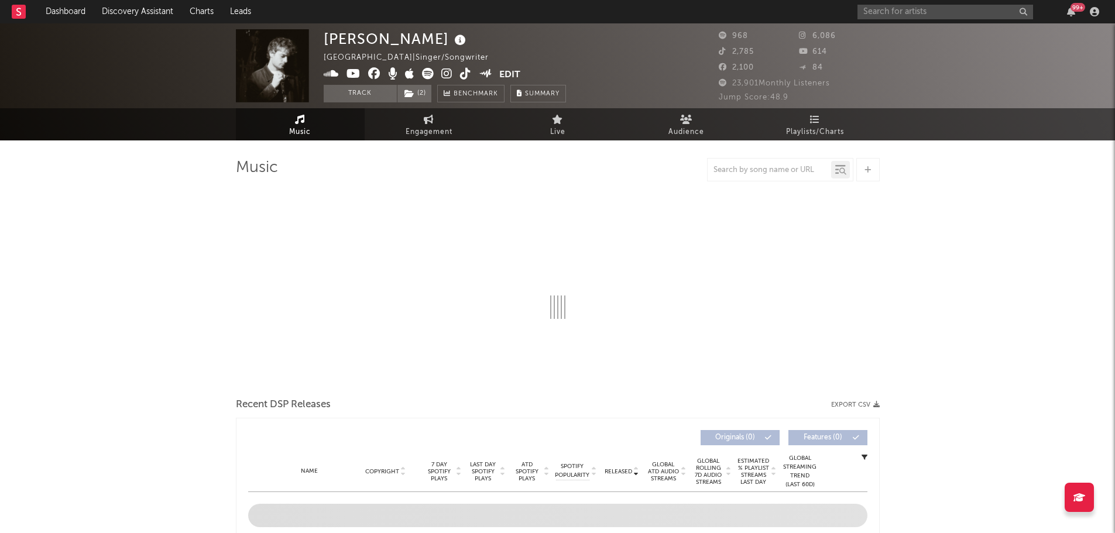
click at [452, 42] on icon at bounding box center [460, 40] width 17 height 16
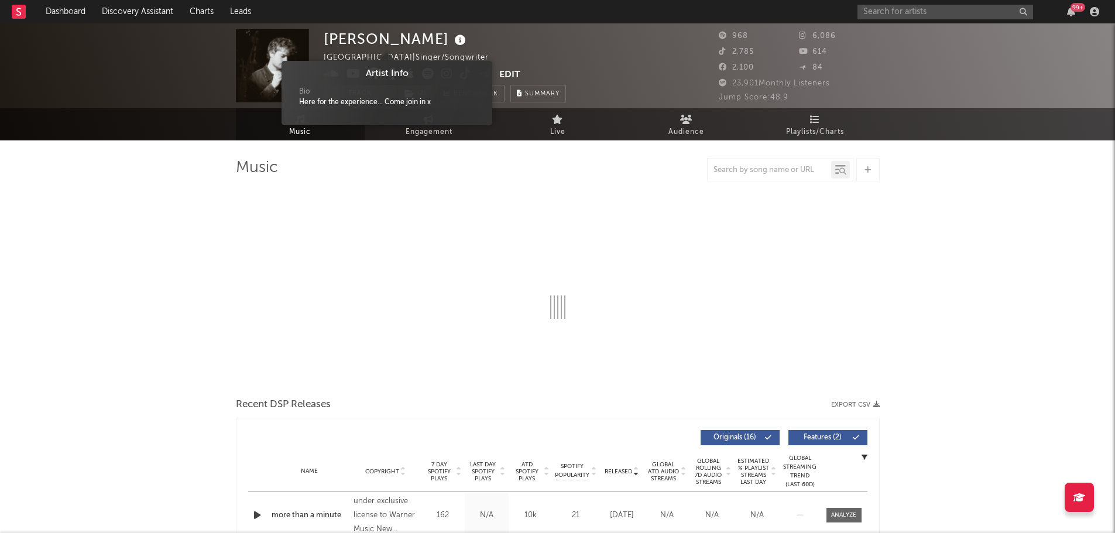
select select "1w"
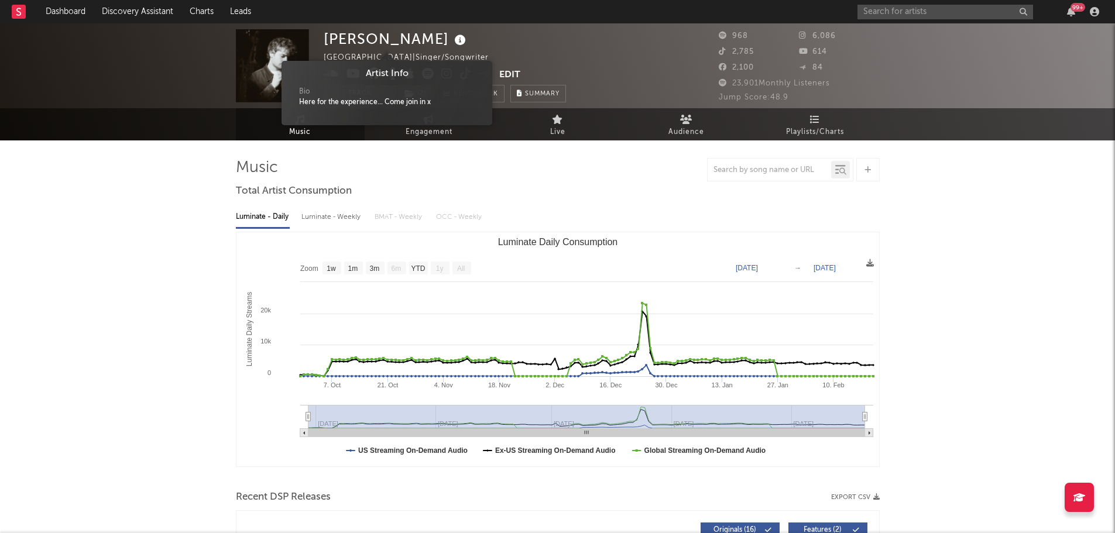
click at [452, 42] on icon at bounding box center [460, 40] width 17 height 16
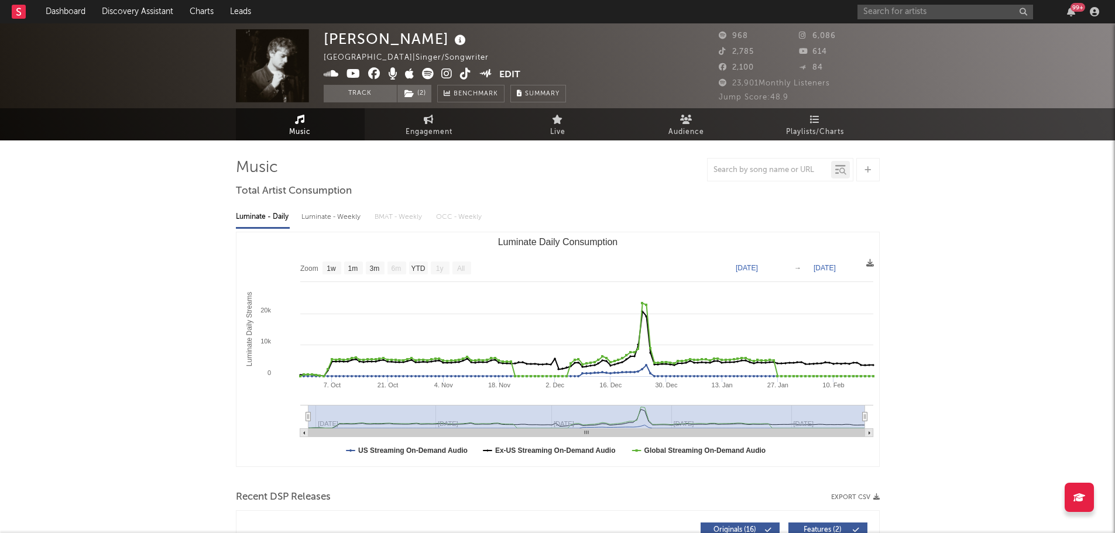
click at [445, 76] on icon at bounding box center [446, 74] width 11 height 12
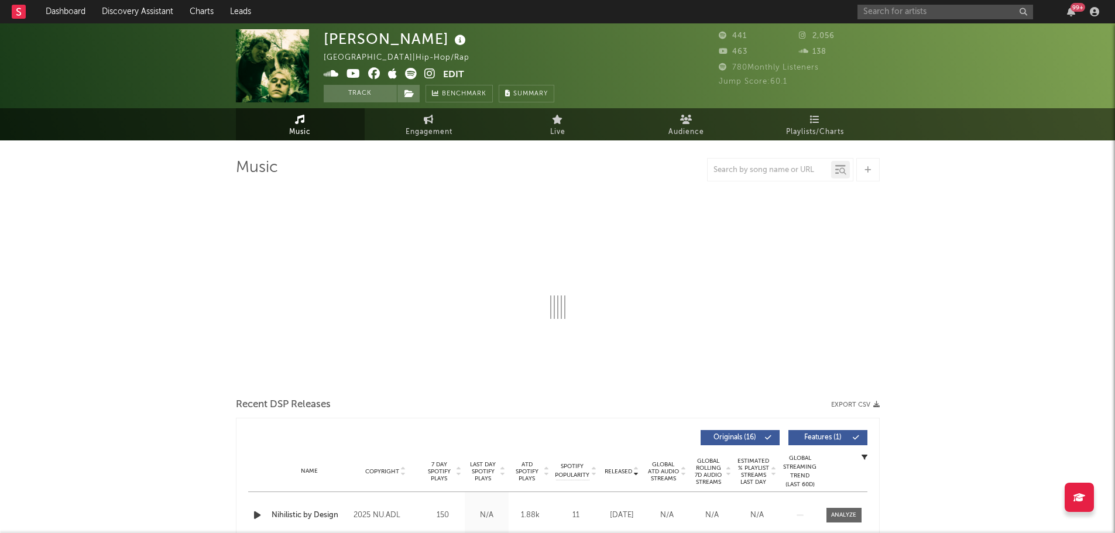
select select "1w"
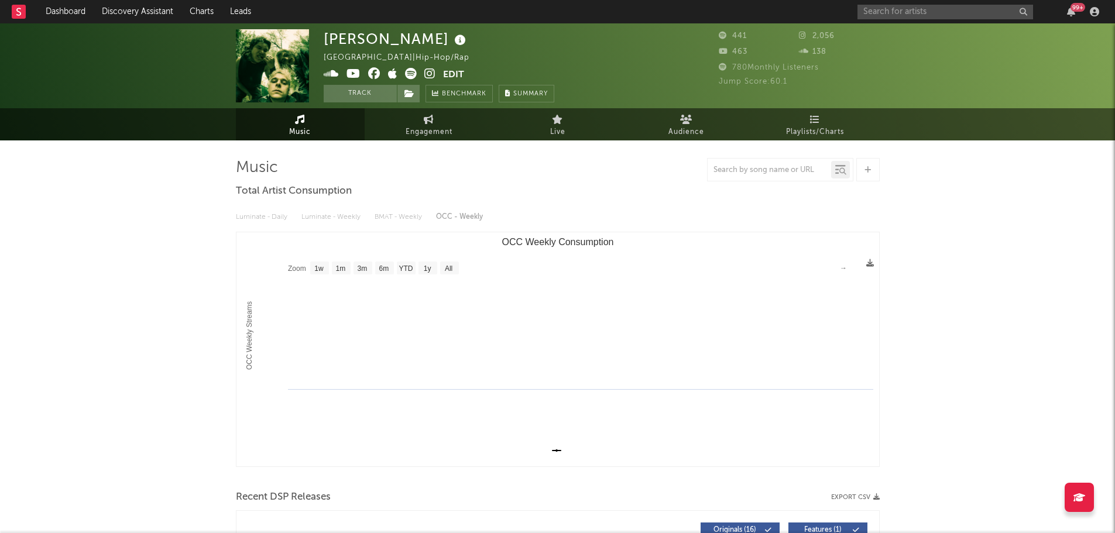
click at [452, 39] on icon at bounding box center [460, 40] width 17 height 16
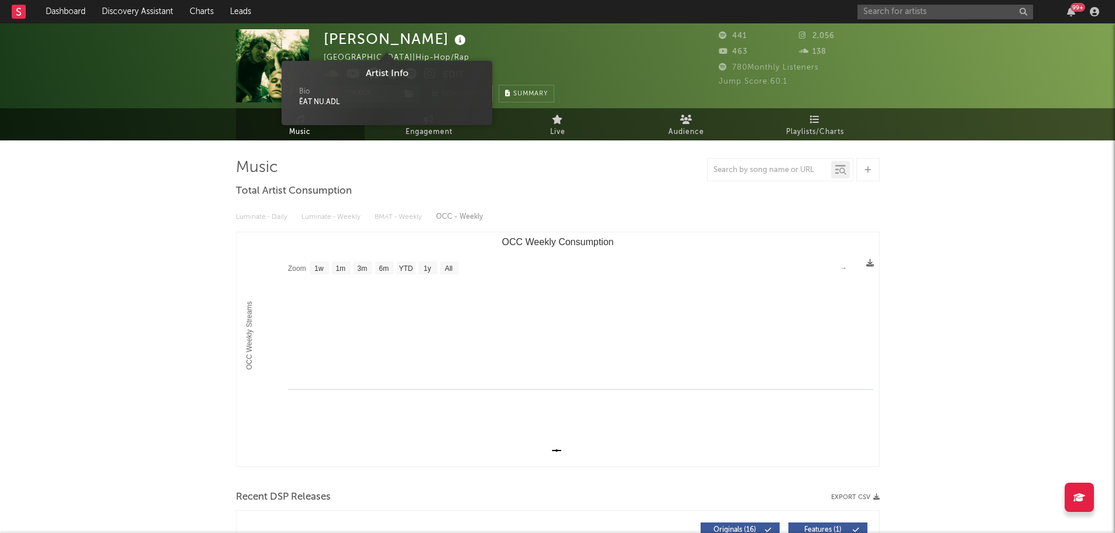
click at [452, 39] on icon at bounding box center [460, 40] width 17 height 16
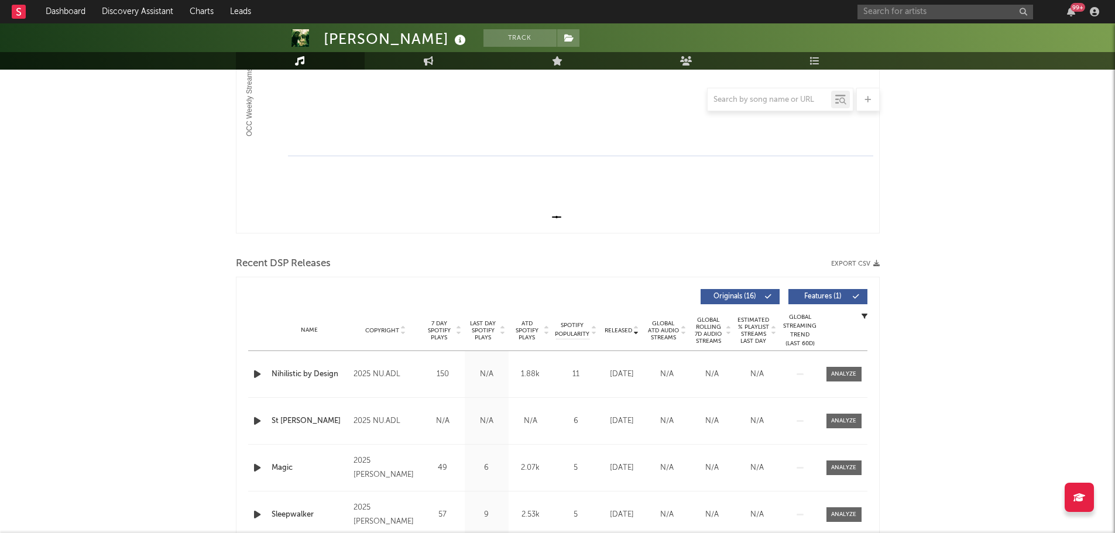
scroll to position [234, 0]
click at [256, 371] on icon "button" at bounding box center [257, 373] width 12 height 15
click at [482, 332] on span "Last Day Spotify Plays" at bounding box center [483, 330] width 31 height 21
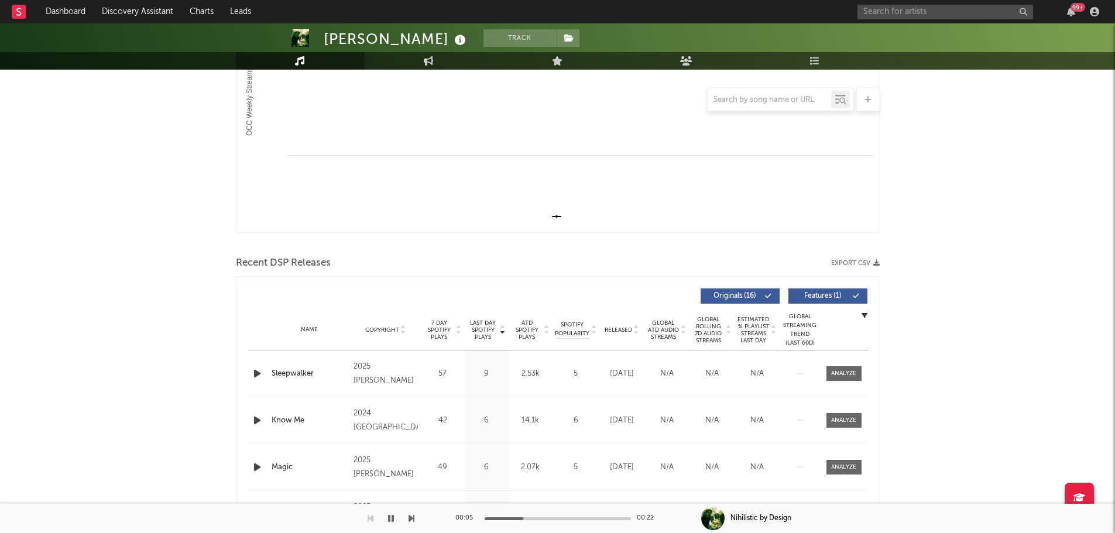
click at [253, 374] on icon "button" at bounding box center [257, 373] width 12 height 15
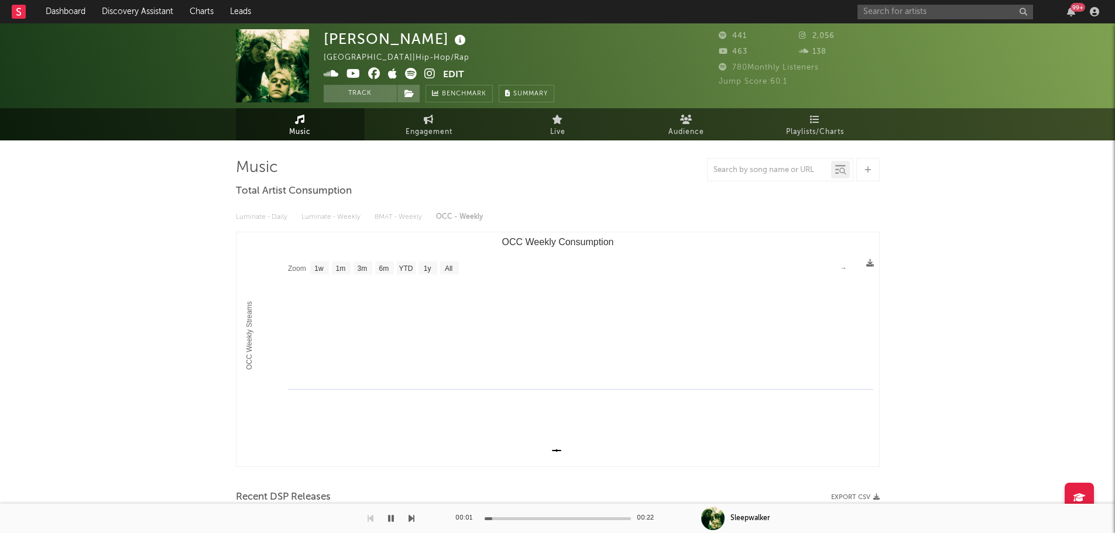
click at [429, 72] on icon at bounding box center [429, 74] width 11 height 12
click at [390, 519] on icon "button" at bounding box center [391, 518] width 6 height 9
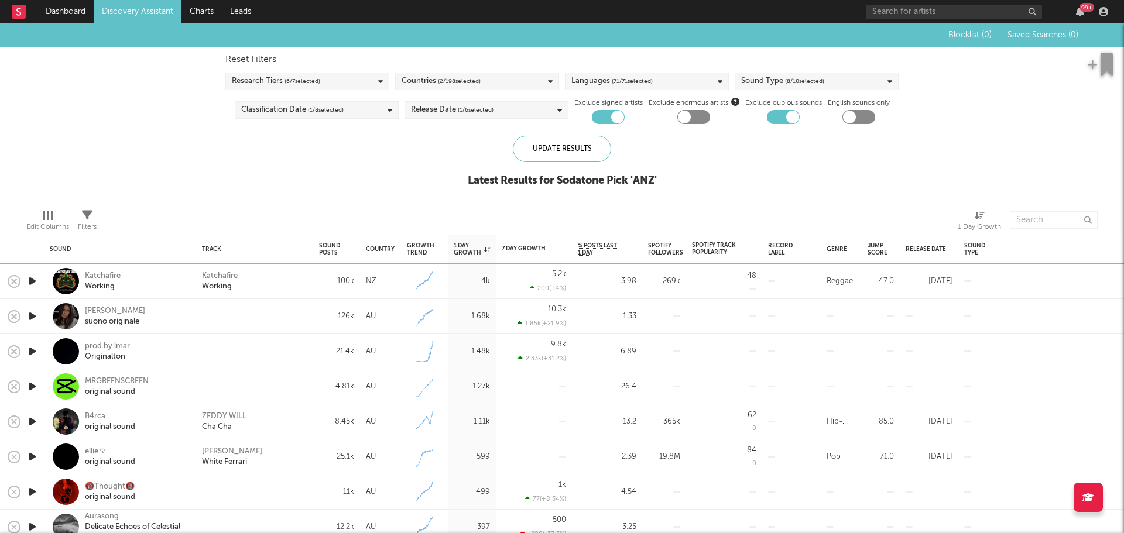
click at [455, 81] on span "( 2 / 198 selected)" at bounding box center [459, 81] width 43 height 14
click at [183, 108] on div "Blocklist ( 0 ) Saved Searches ( 0 ) Reset Filters Research Tiers ( 6 / 7 selec…" at bounding box center [562, 111] width 1124 height 176
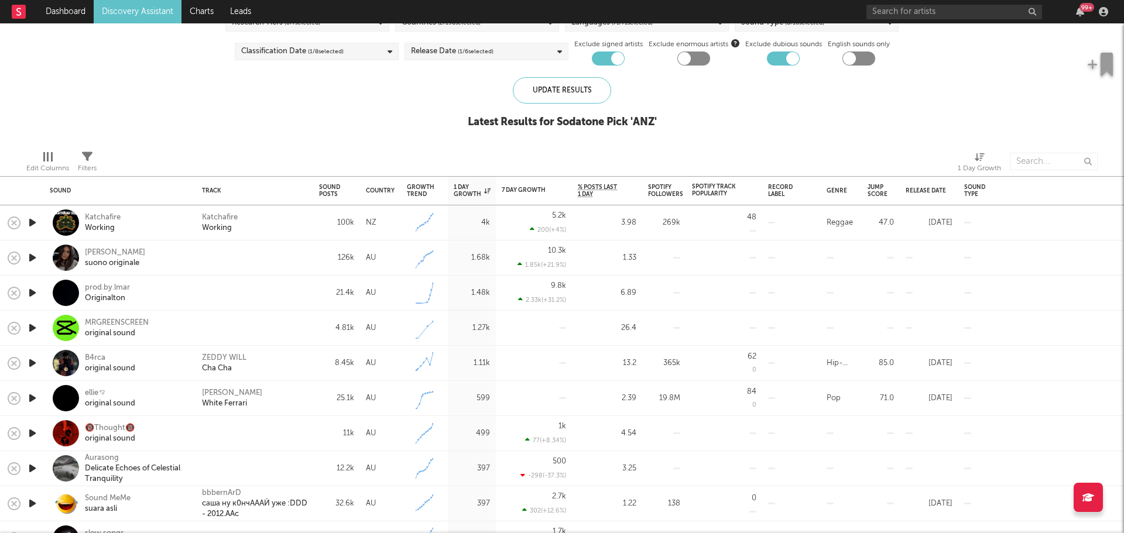
click at [30, 293] on icon "button" at bounding box center [32, 293] width 12 height 15
click at [30, 293] on icon "button" at bounding box center [31, 293] width 11 height 15
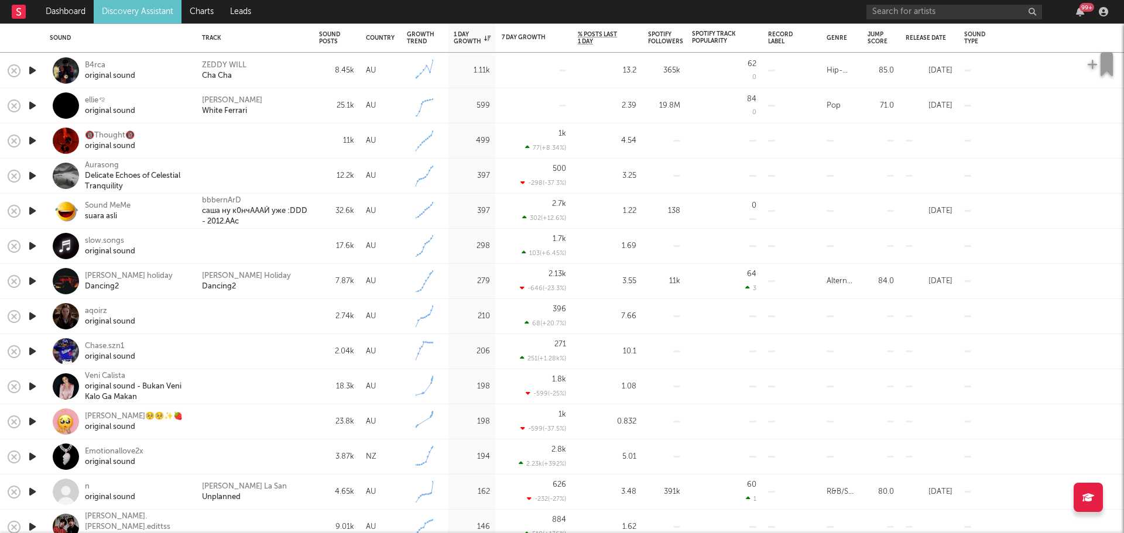
click at [31, 279] on icon "button" at bounding box center [32, 281] width 12 height 15
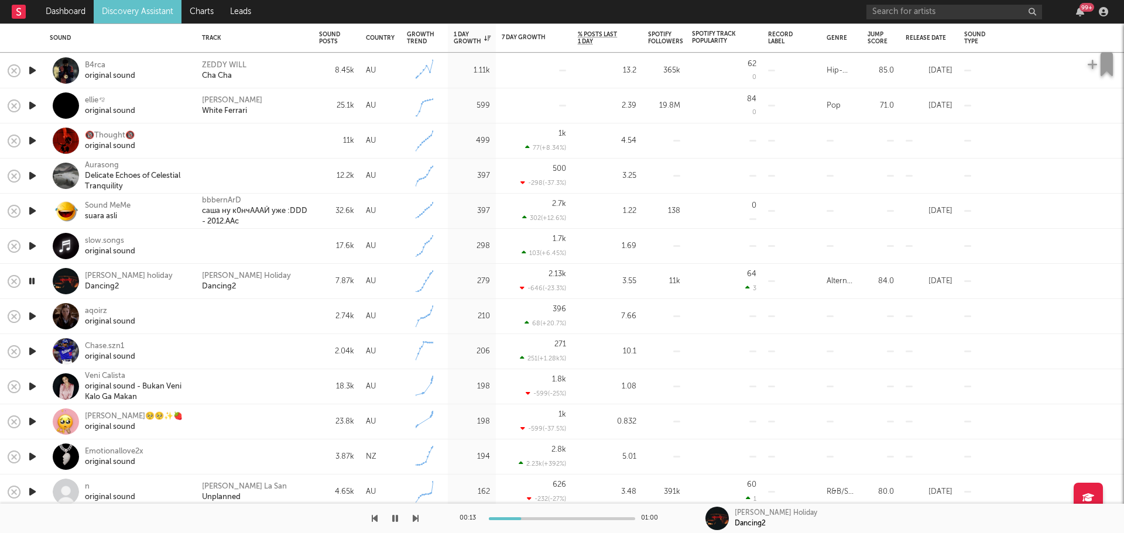
click at [31, 279] on icon "button" at bounding box center [31, 281] width 11 height 15
